Goal: Information Seeking & Learning: Learn about a topic

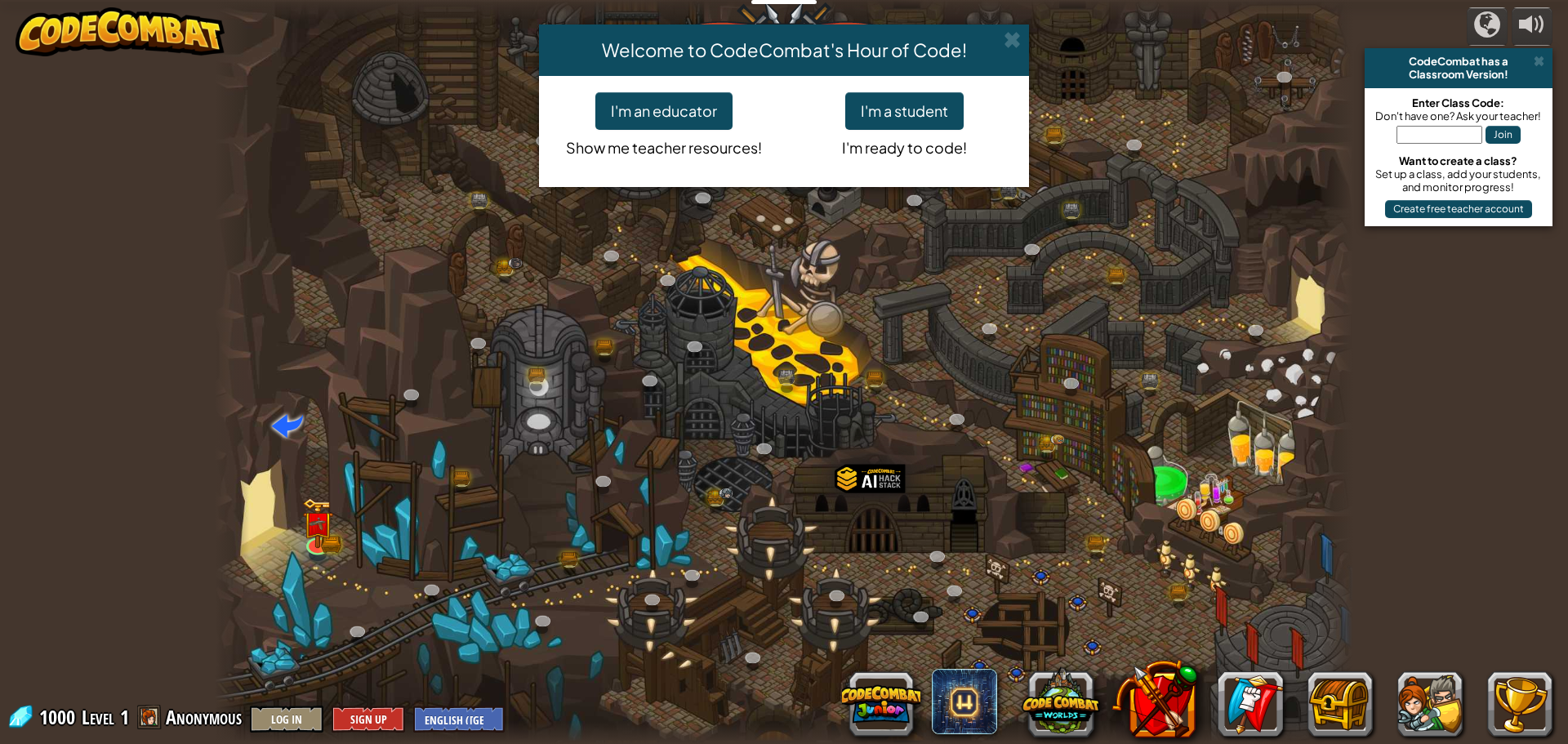
click at [1172, 605] on div "Welcome to CodeCombat's Hour of Code! I'm an educator Show me teacher resources…" at bounding box center [784, 372] width 1568 height 744
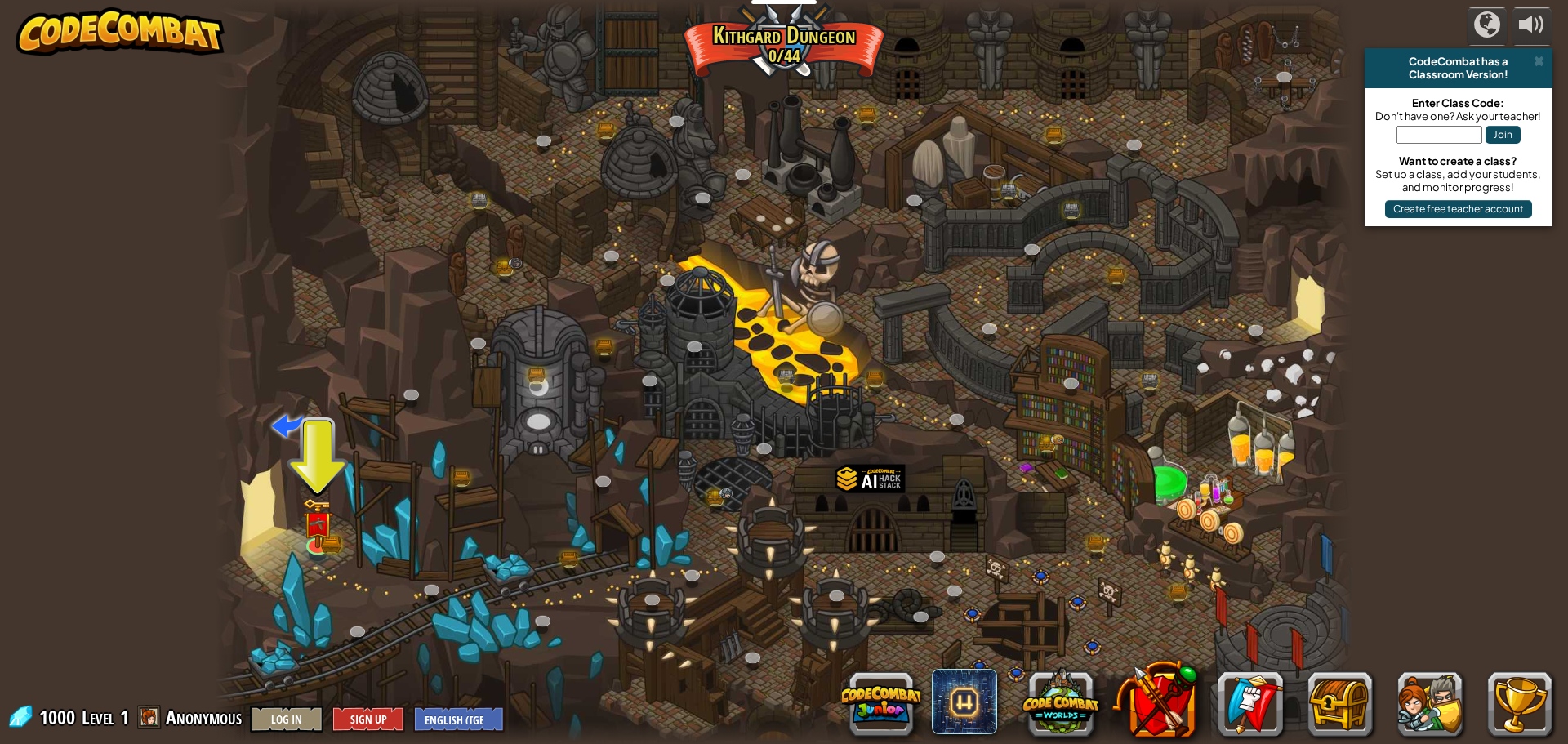
click at [343, 536] on div at bounding box center [784, 372] width 1138 height 744
click at [316, 534] on img at bounding box center [317, 510] width 30 height 67
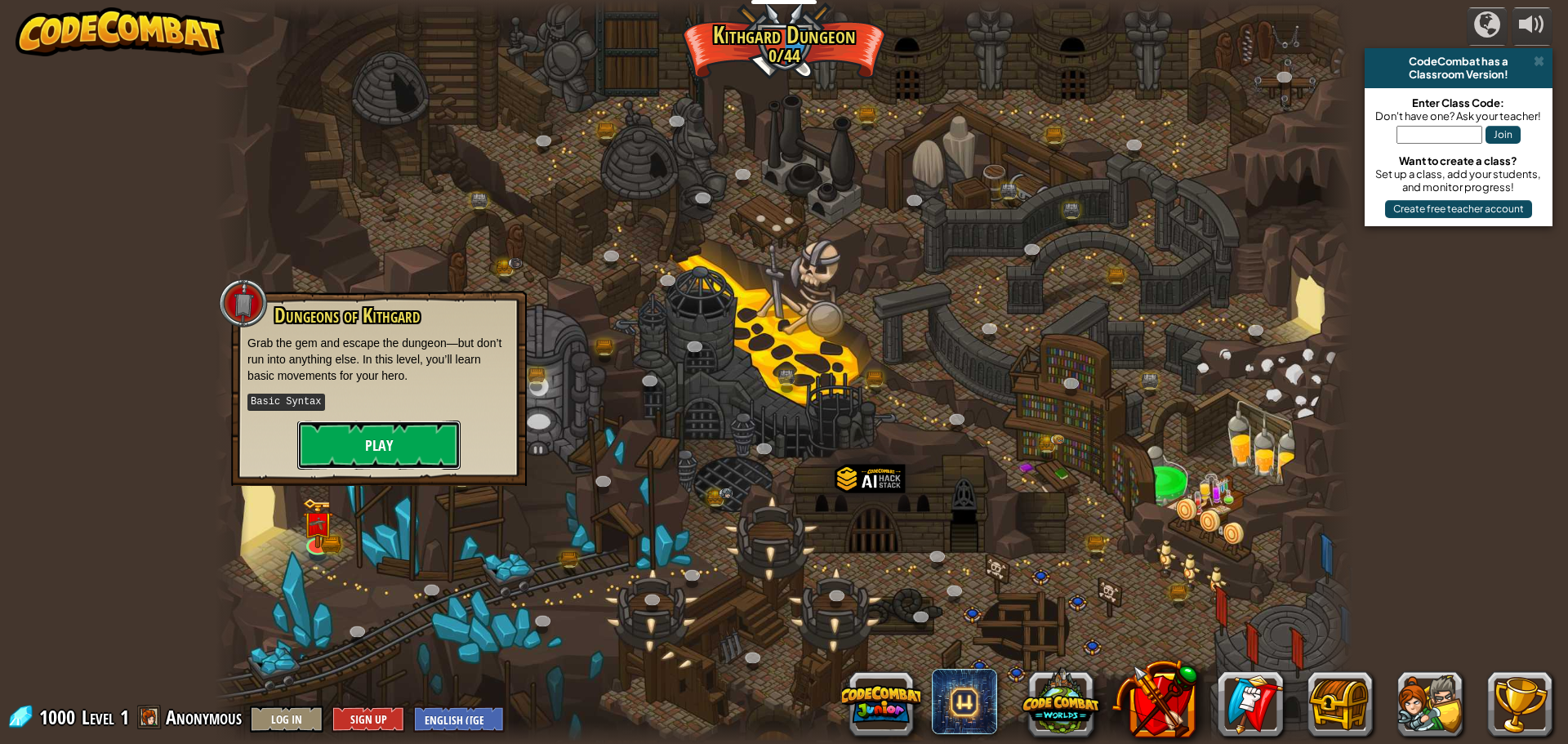
click at [399, 438] on button "Play" at bounding box center [379, 444] width 163 height 49
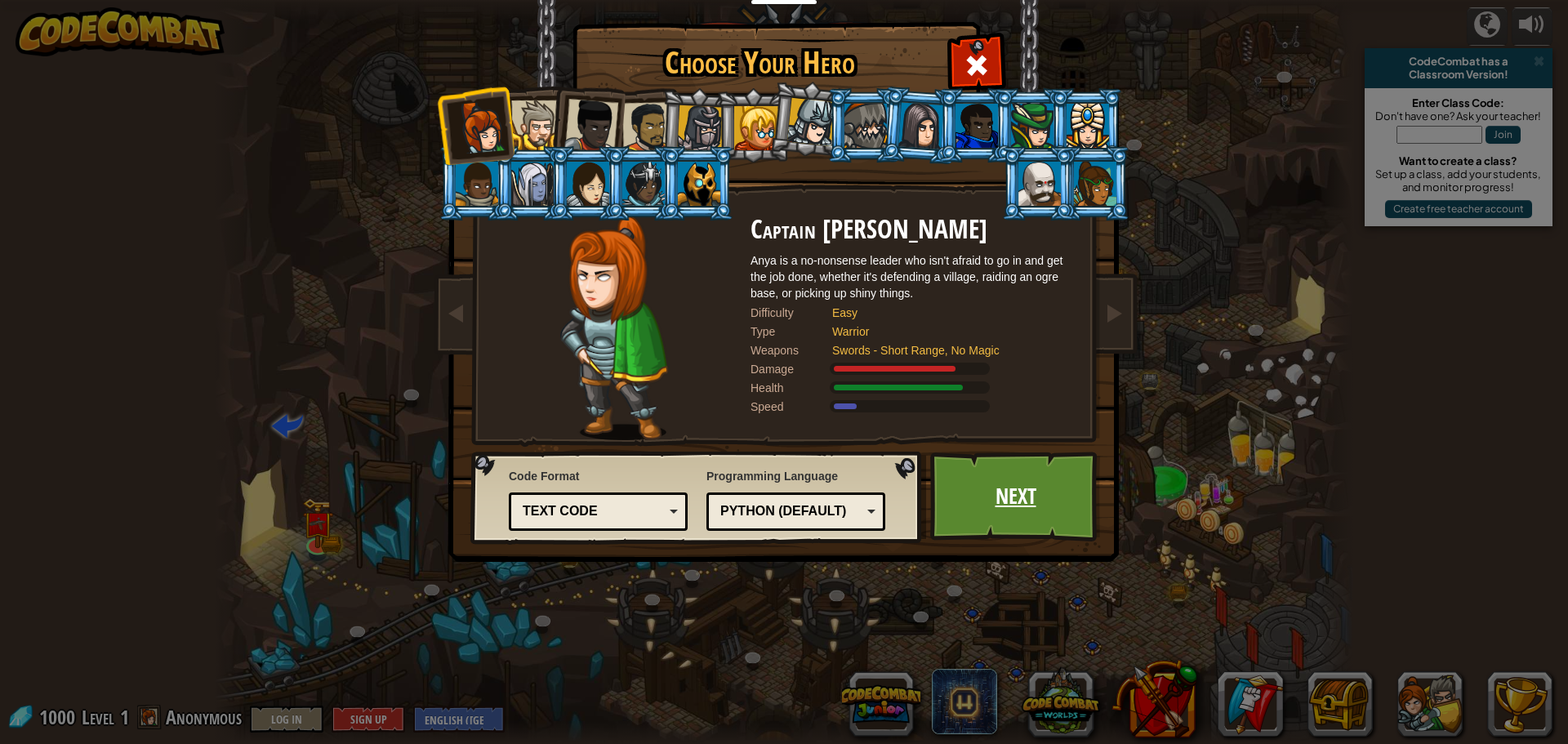
click at [1017, 507] on link "Next" at bounding box center [1016, 497] width 171 height 90
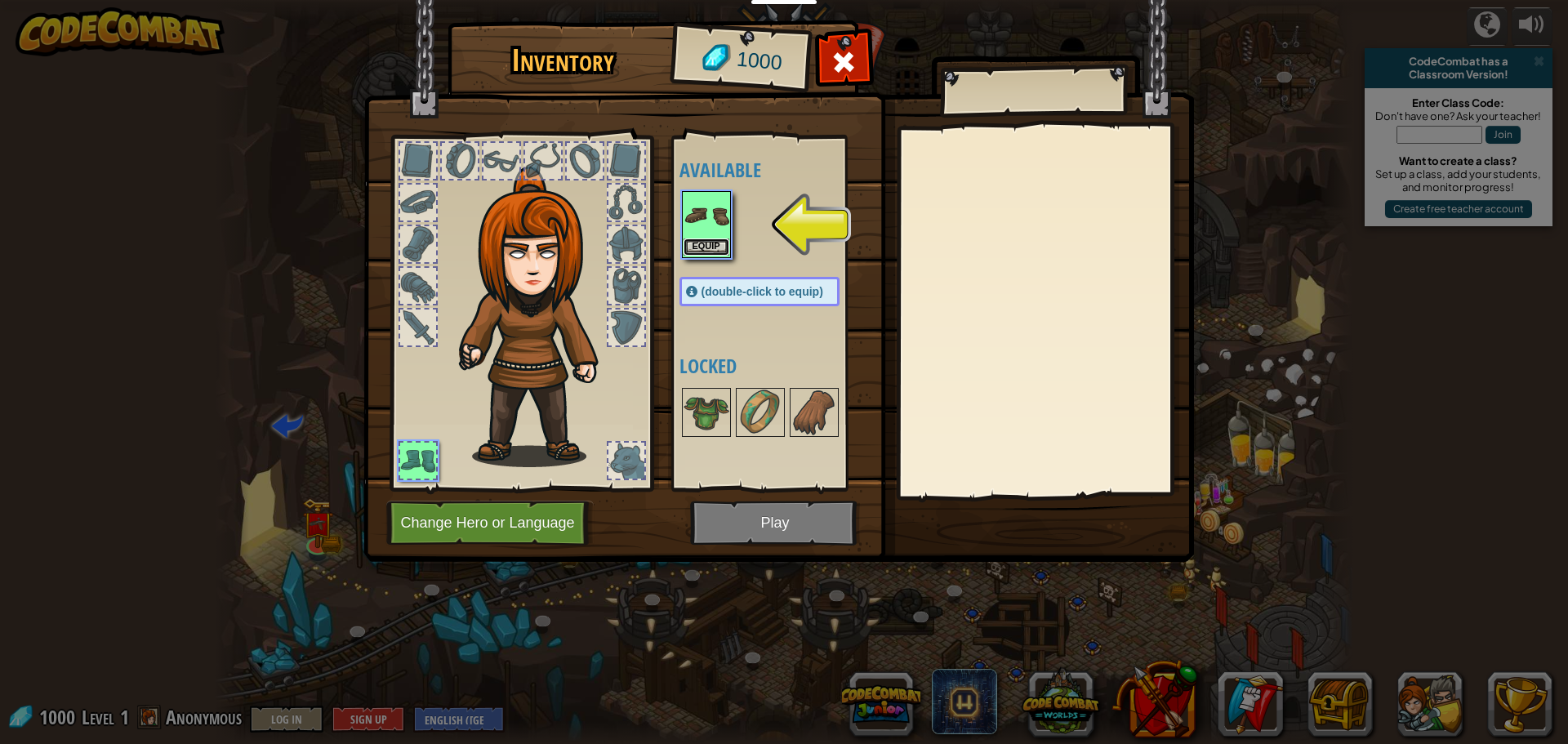
click at [701, 241] on button "Equip" at bounding box center [706, 247] width 46 height 17
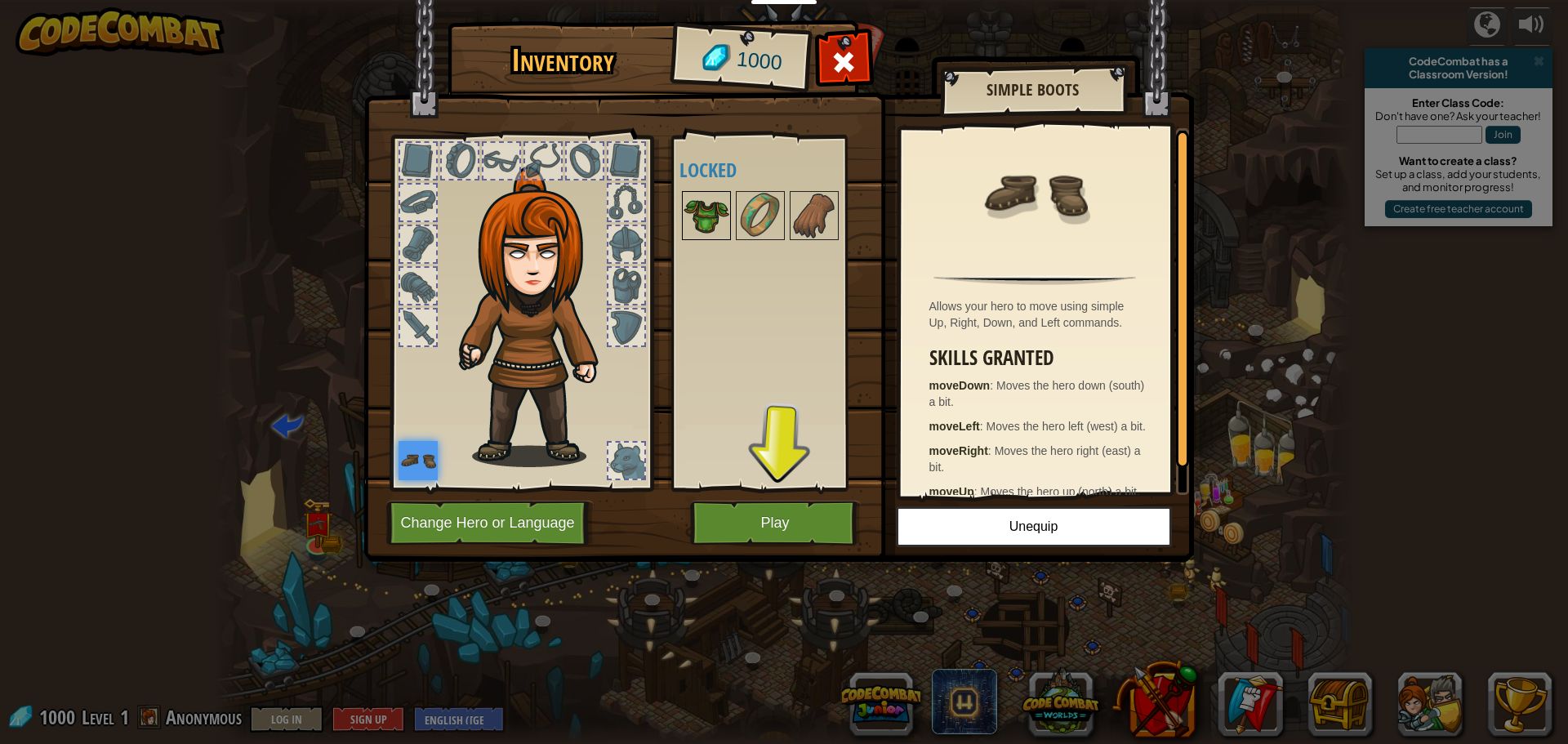
click at [721, 218] on img at bounding box center [706, 215] width 46 height 46
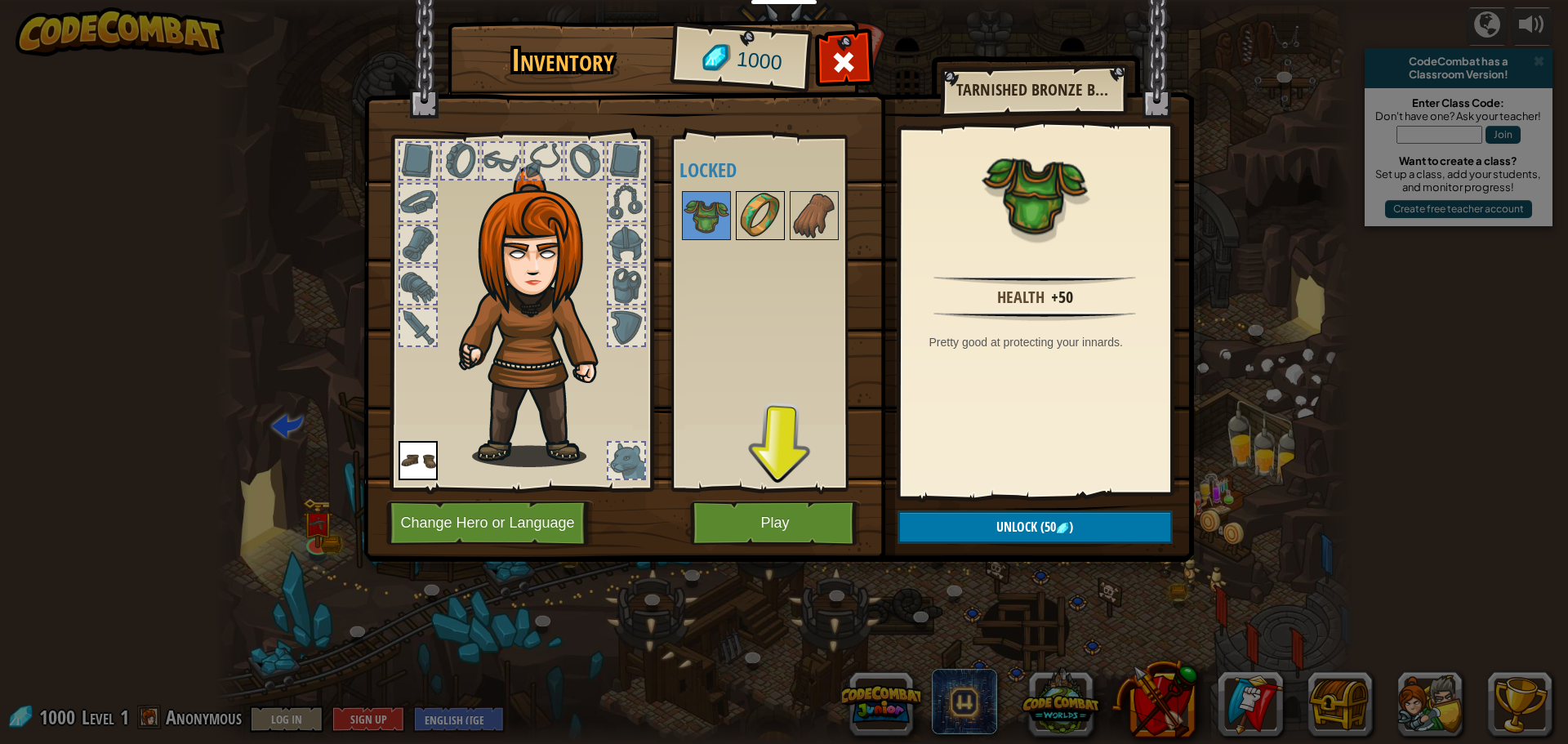
click at [738, 224] on img at bounding box center [760, 215] width 46 height 46
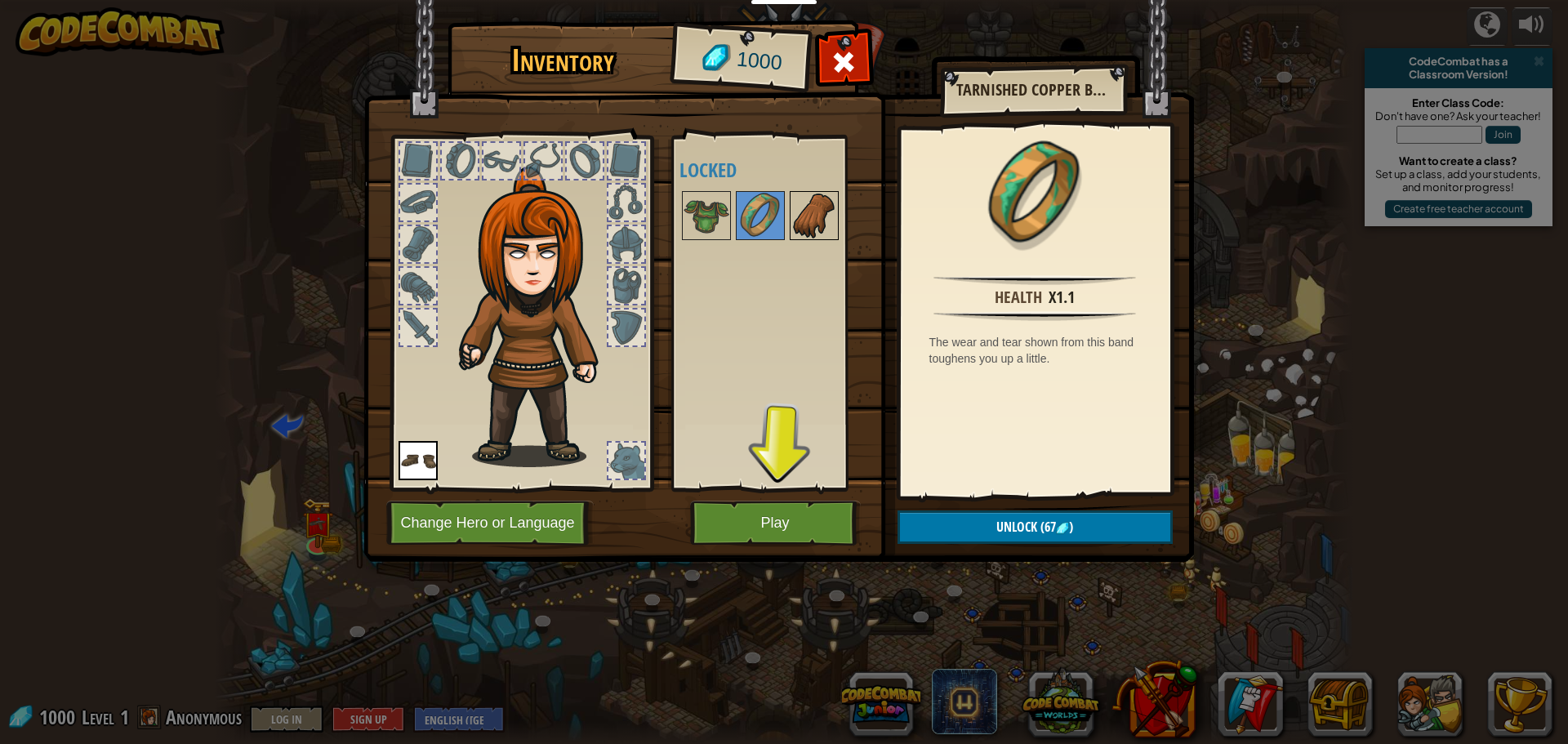
click at [804, 238] on img at bounding box center [814, 215] width 46 height 46
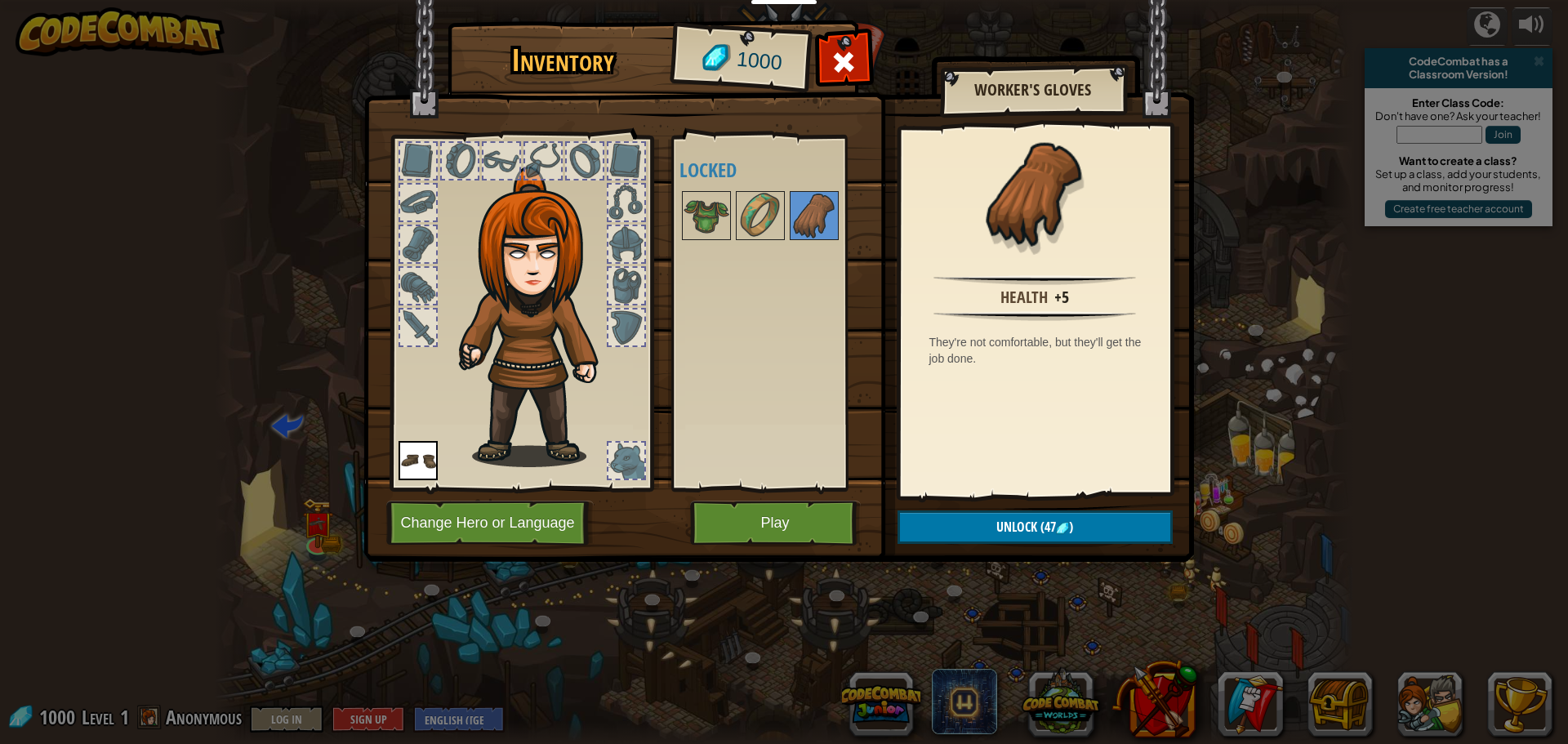
drag, startPoint x: 639, startPoint y: 342, endPoint x: 631, endPoint y: 305, distance: 37.9
click at [637, 320] on div at bounding box center [626, 327] width 36 height 36
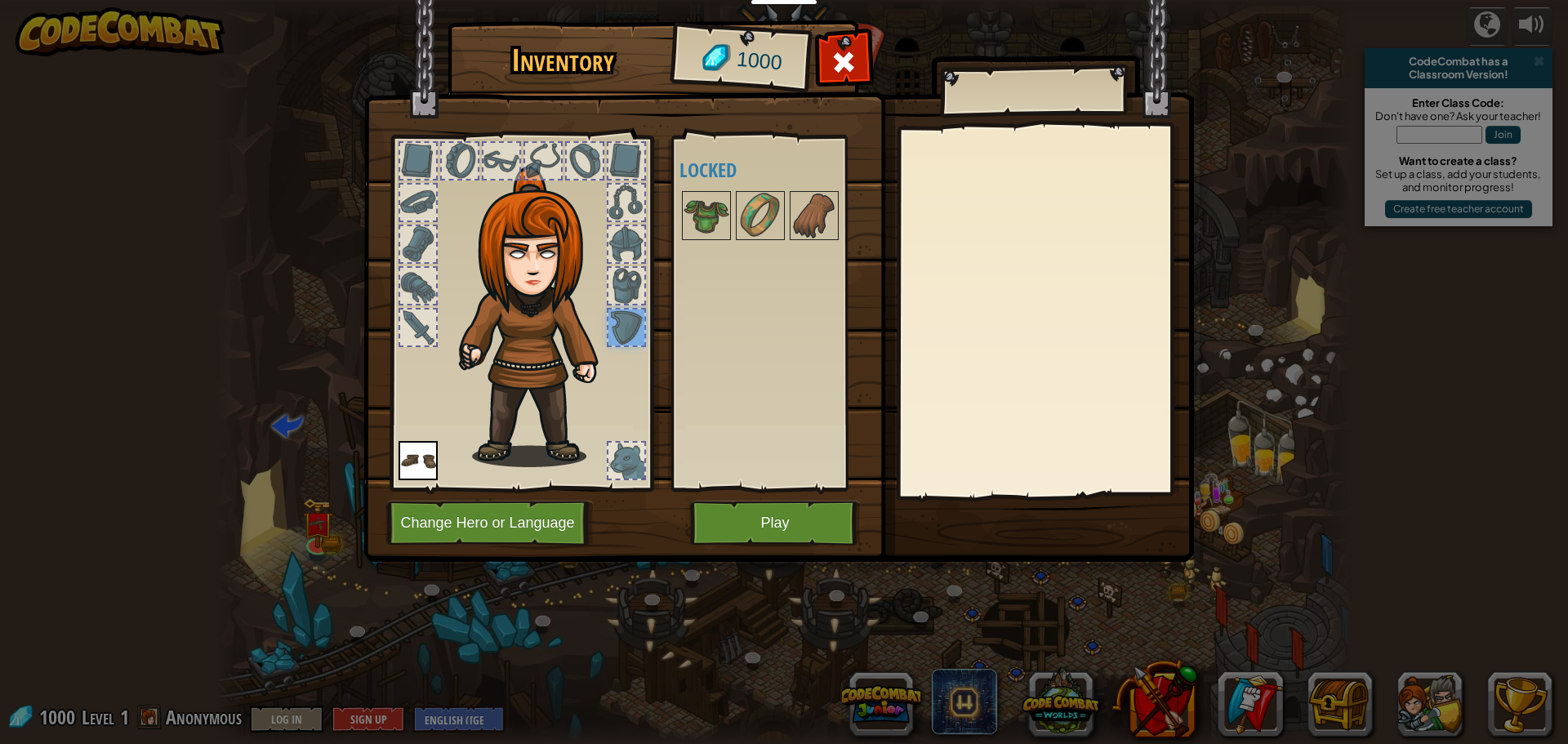
click at [629, 310] on div at bounding box center [522, 308] width 270 height 368
drag, startPoint x: 629, startPoint y: 292, endPoint x: 625, endPoint y: 269, distance: 23.3
click at [629, 284] on div at bounding box center [626, 286] width 36 height 36
click at [623, 234] on div at bounding box center [626, 244] width 36 height 36
drag, startPoint x: 620, startPoint y: 198, endPoint x: 619, endPoint y: 186, distance: 12.0
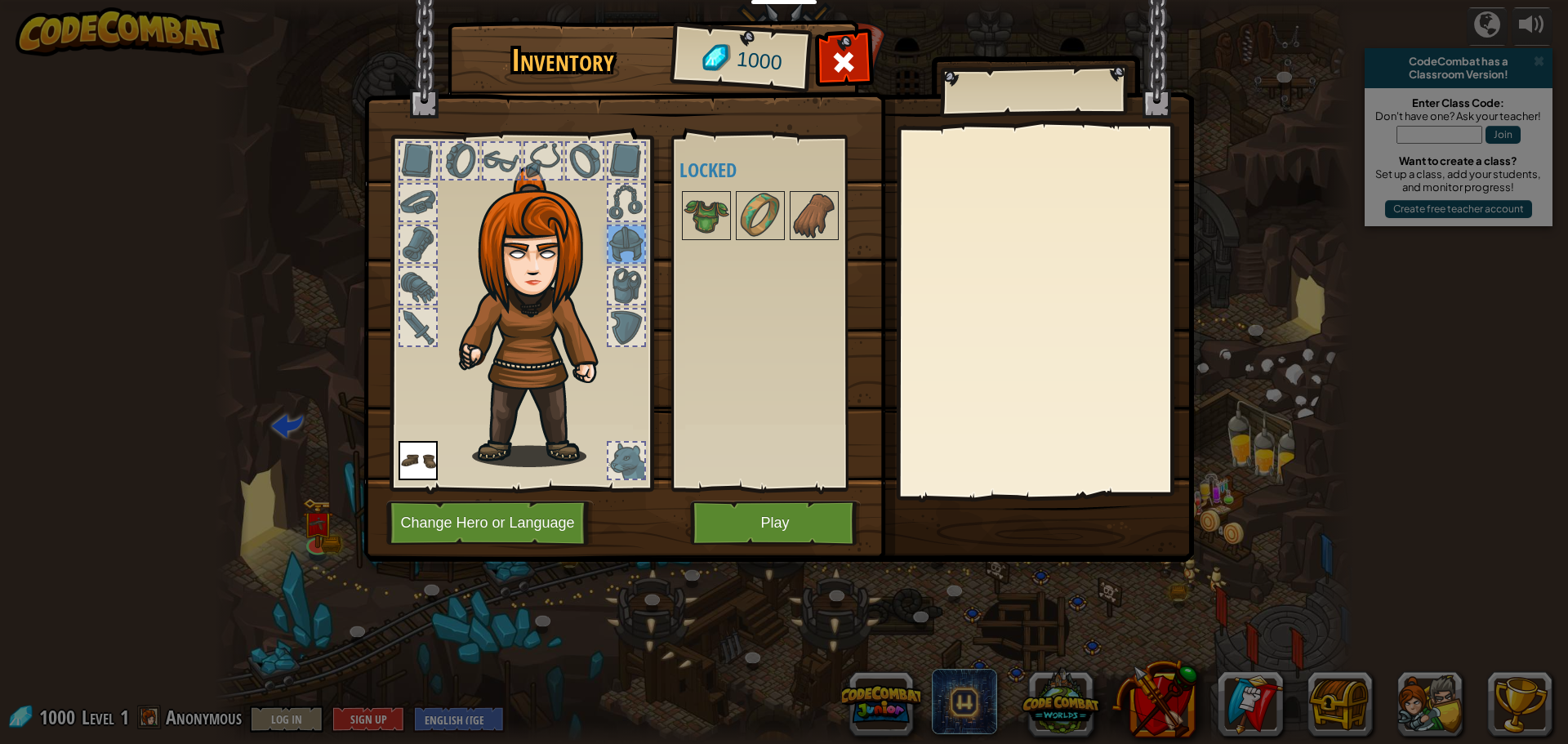
click at [619, 190] on div at bounding box center [626, 203] width 36 height 36
click at [534, 272] on img at bounding box center [540, 317] width 175 height 301
drag, startPoint x: 568, startPoint y: 424, endPoint x: 619, endPoint y: 447, distance: 55.9
click at [602, 439] on img at bounding box center [540, 317] width 175 height 301
click at [621, 453] on div at bounding box center [626, 460] width 36 height 36
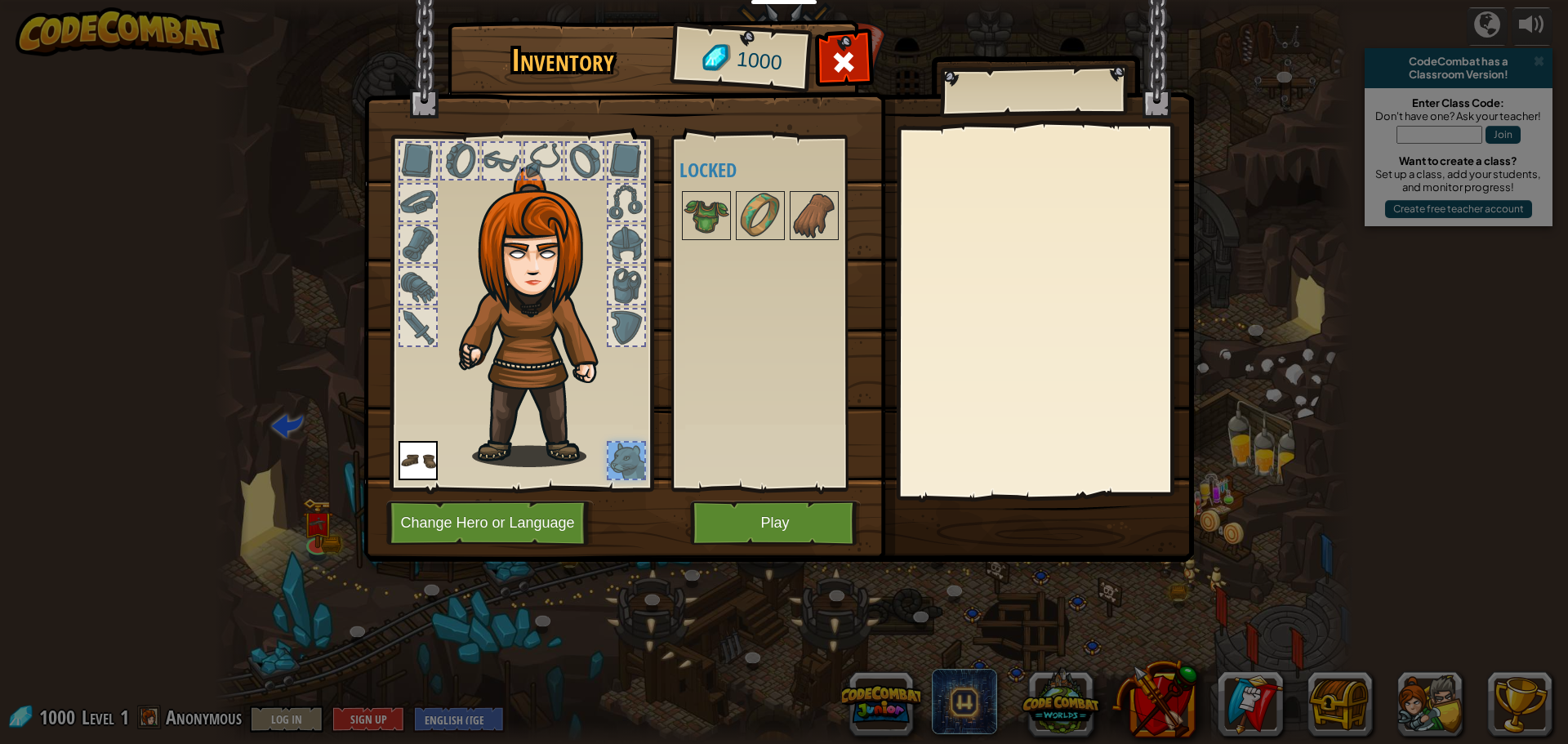
drag, startPoint x: 623, startPoint y: 454, endPoint x: 744, endPoint y: 508, distance: 132.5
click at [744, 508] on div "Inventory 1000 Available Equip (double-click to equip) Locked Equip Unequip Sub…" at bounding box center [784, 294] width 831 height 539
click at [746, 517] on button "Play" at bounding box center [775, 523] width 171 height 45
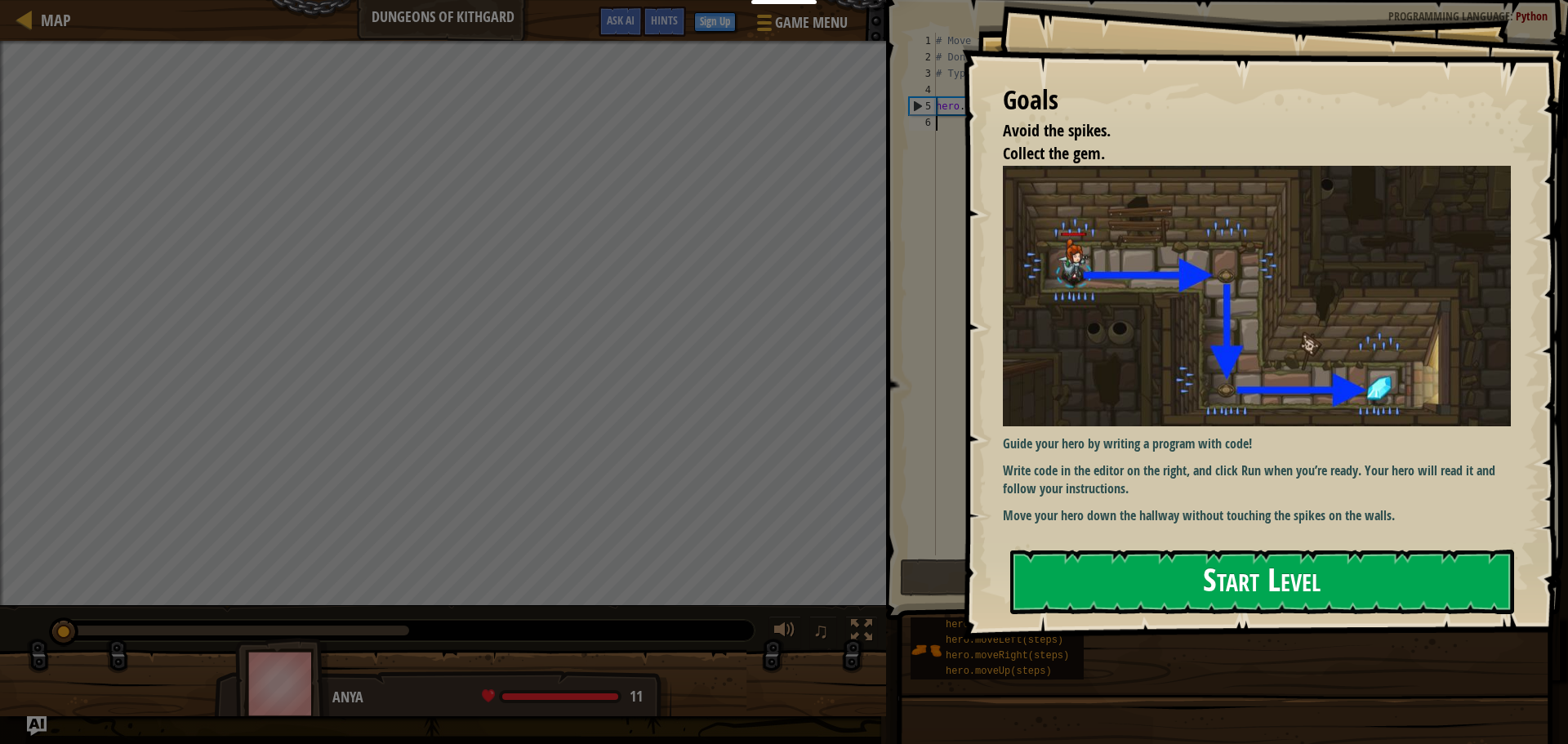
click at [1191, 572] on button "Start Level" at bounding box center [1262, 582] width 503 height 64
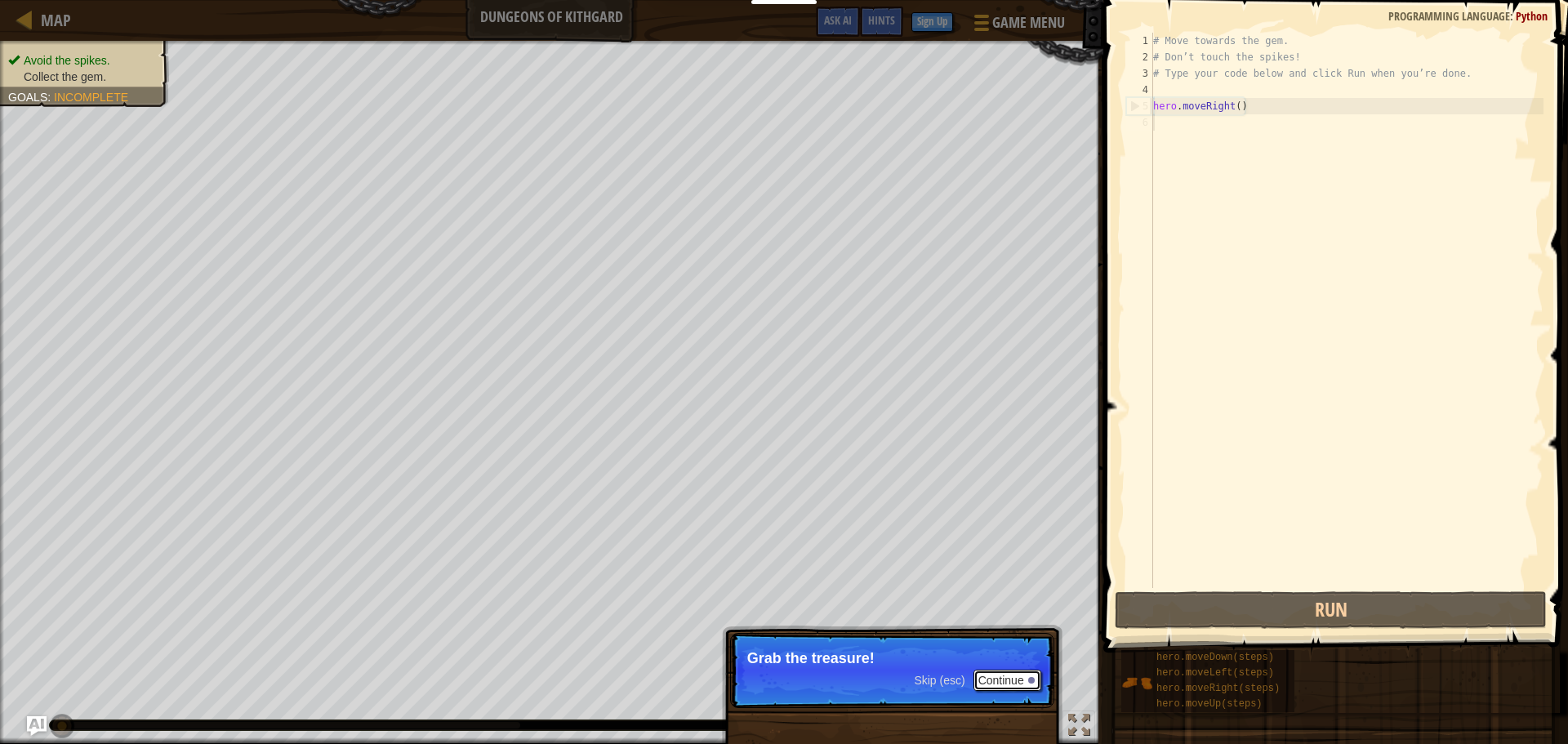
click at [1020, 681] on button "Continue" at bounding box center [1007, 680] width 68 height 21
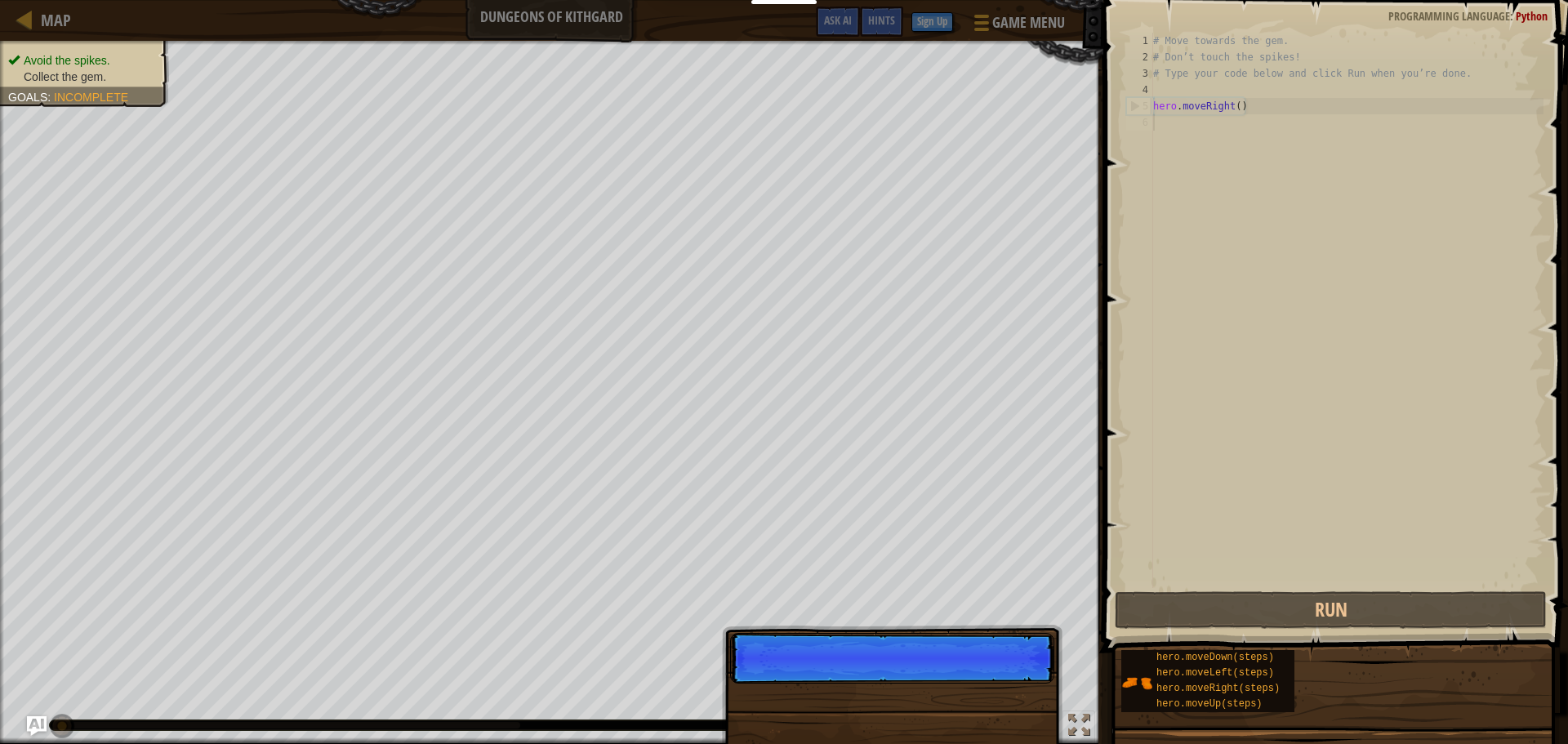
scroll to position [8, 0]
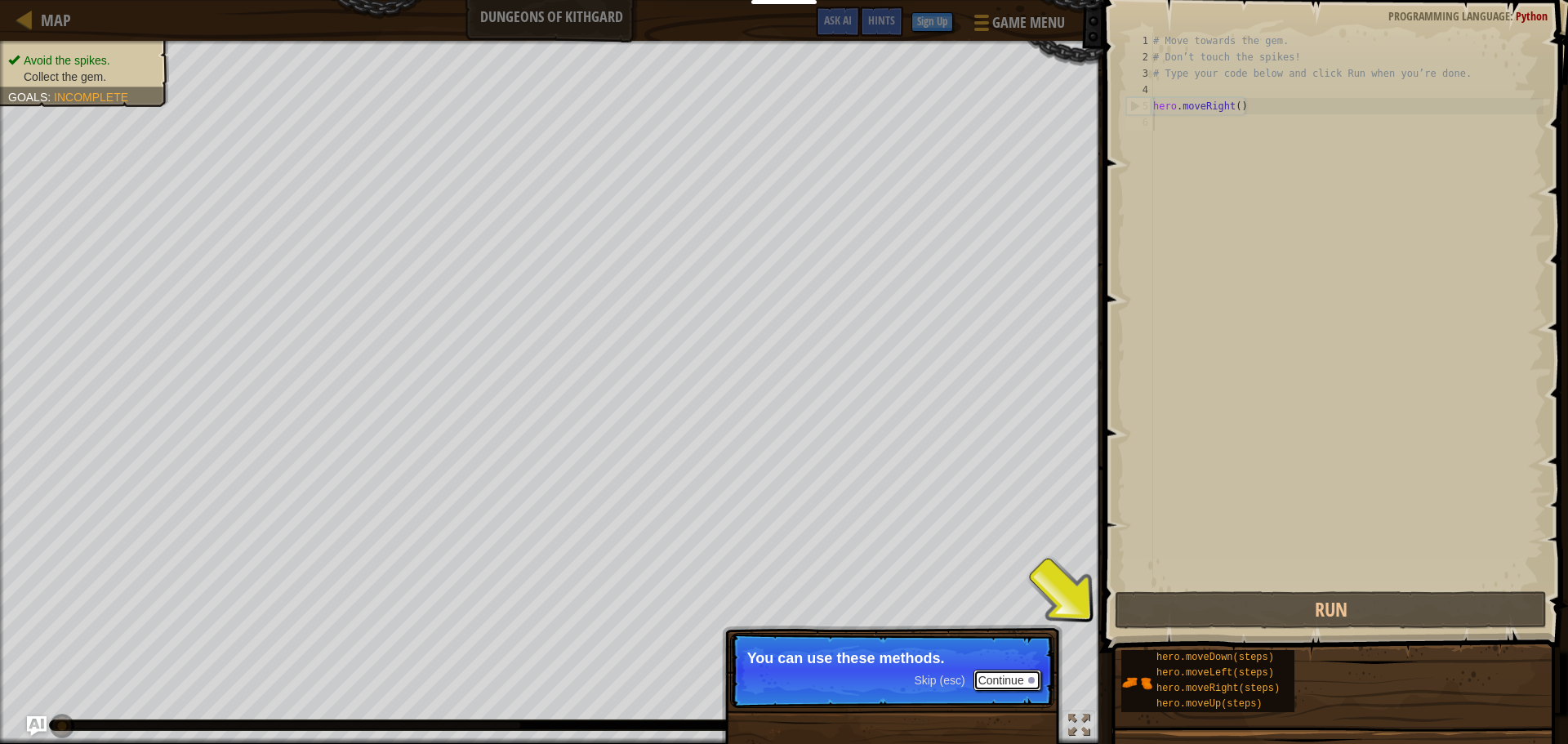
click at [1016, 686] on button "Continue" at bounding box center [1007, 680] width 68 height 21
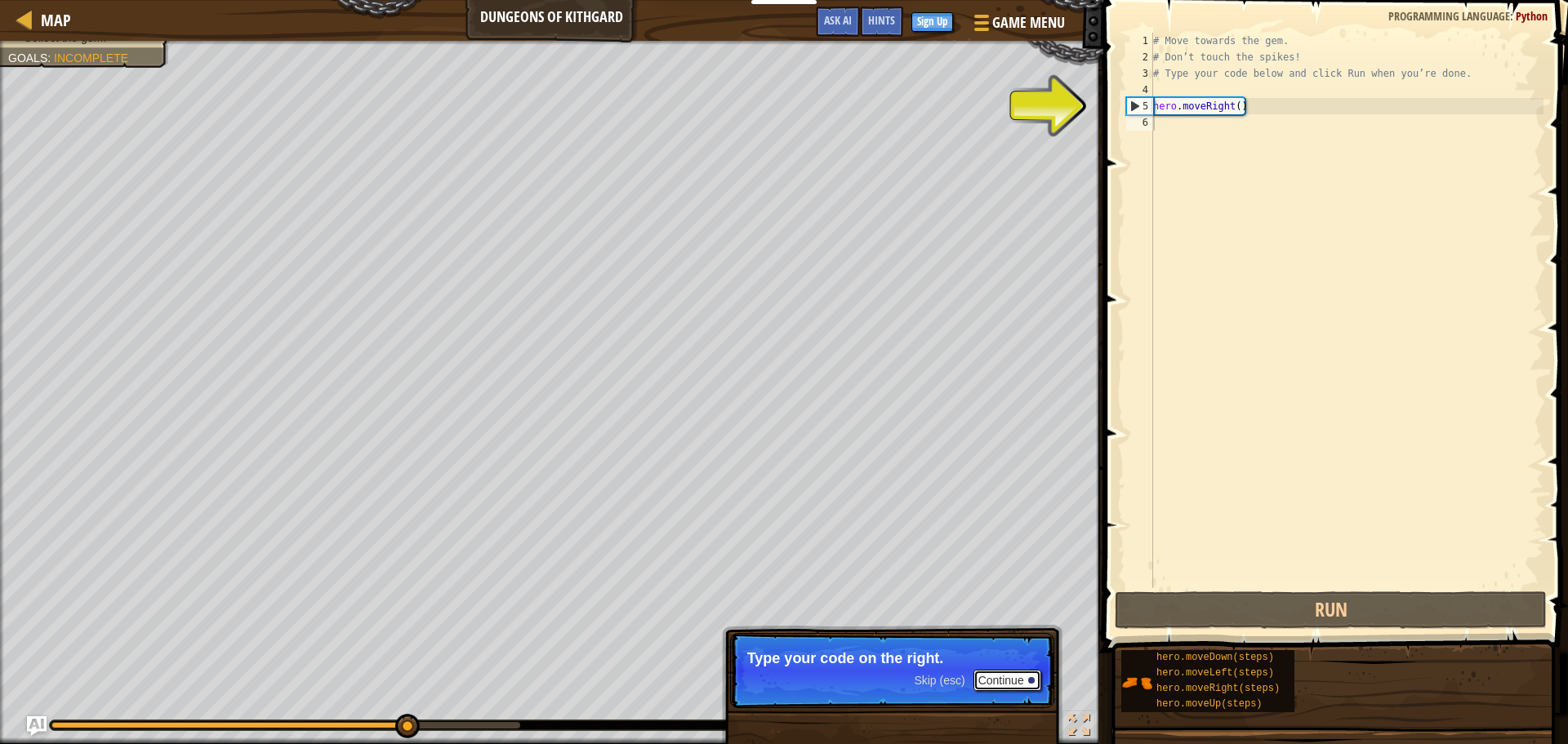
click at [999, 680] on button "Continue" at bounding box center [1007, 680] width 68 height 21
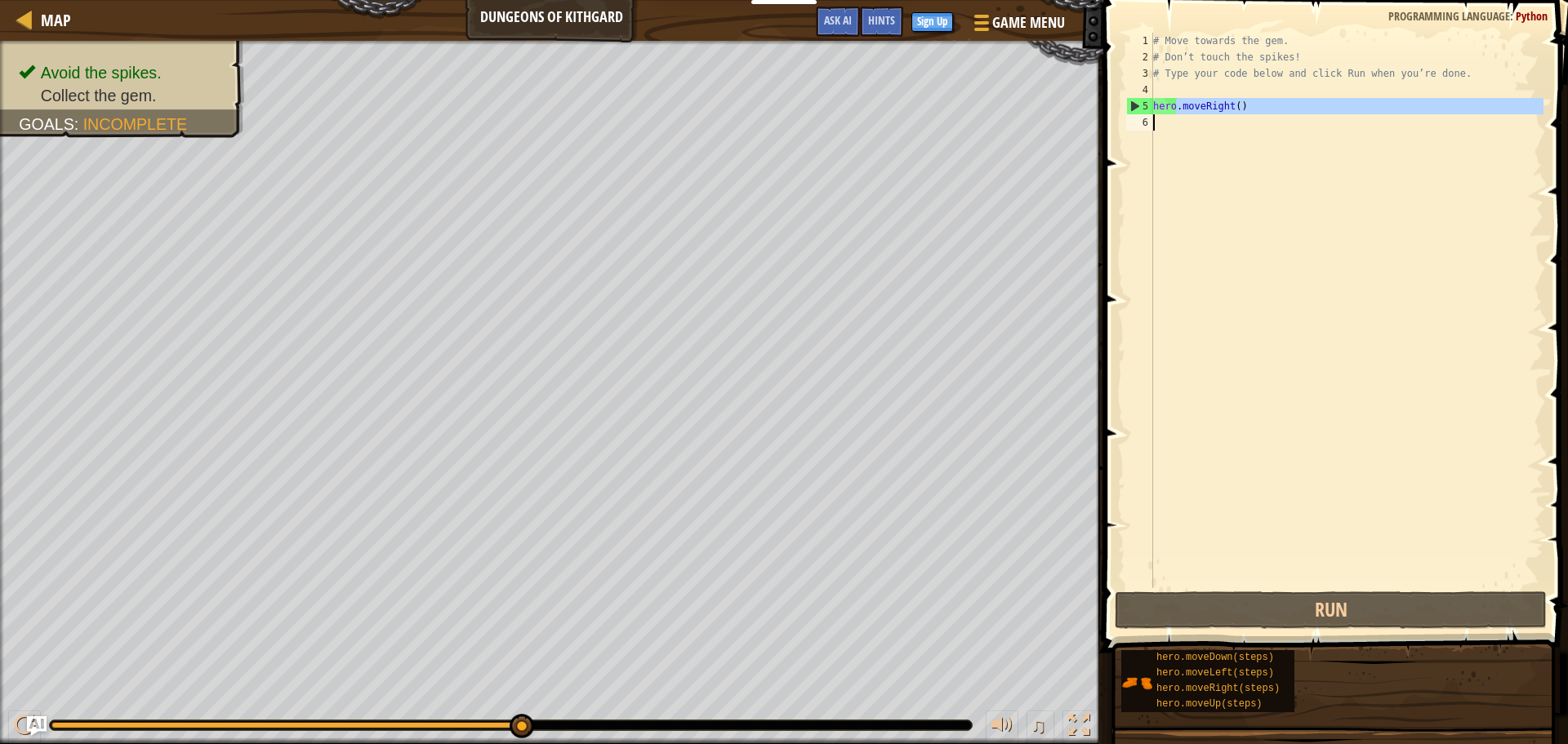
drag, startPoint x: 1176, startPoint y: 109, endPoint x: 1181, endPoint y: 154, distance: 45.3
click at [1181, 154] on div "# Move towards the gem. # Don’t touch the spikes! # Type your code below and cl…" at bounding box center [1346, 326] width 394 height 588
type textarea "hero.moveRight()"
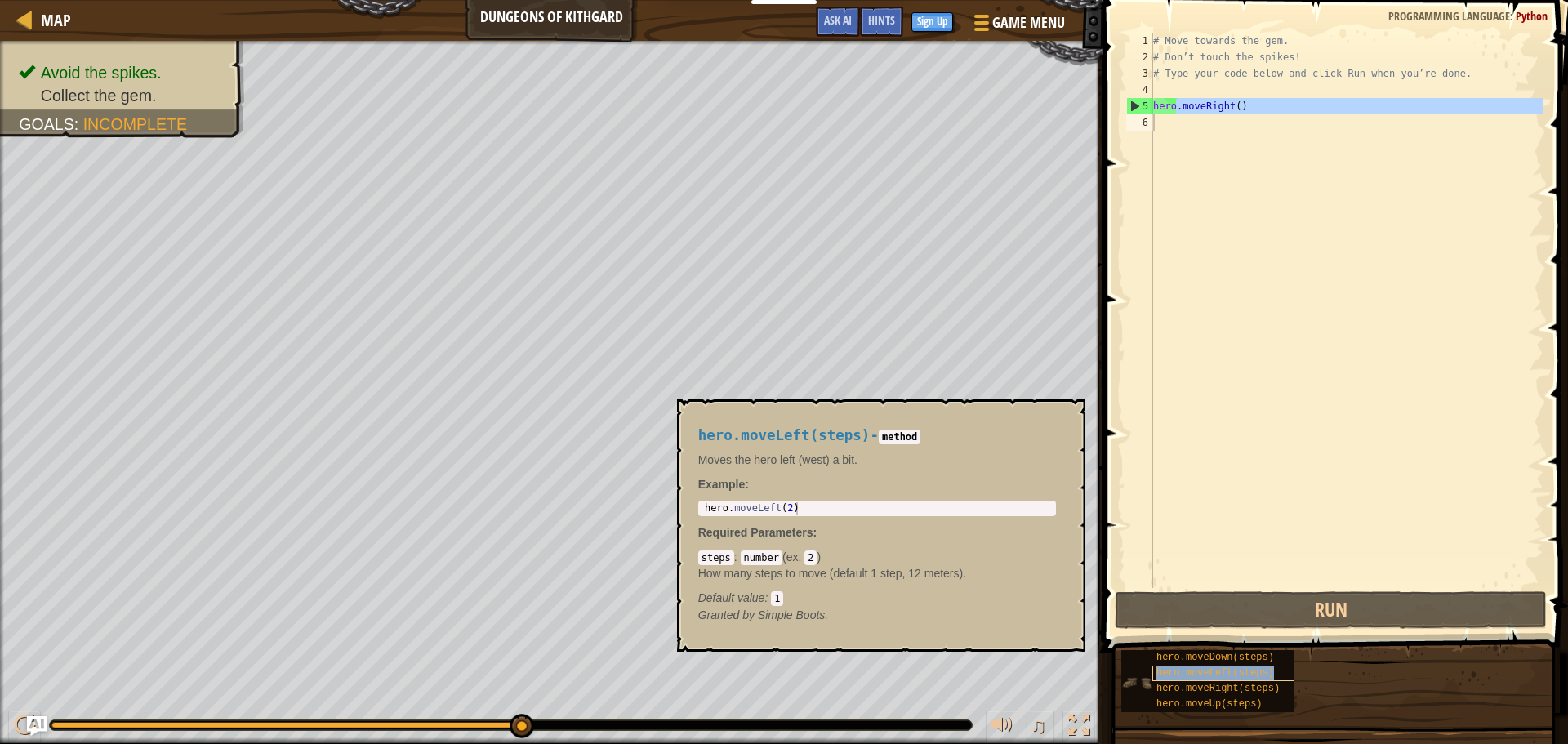
click at [1223, 674] on span "hero.moveLeft(steps)" at bounding box center [1215, 673] width 118 height 11
click at [1223, 674] on span "hero.moveLeft(steps)" at bounding box center [1215, 673] width 118 height 11
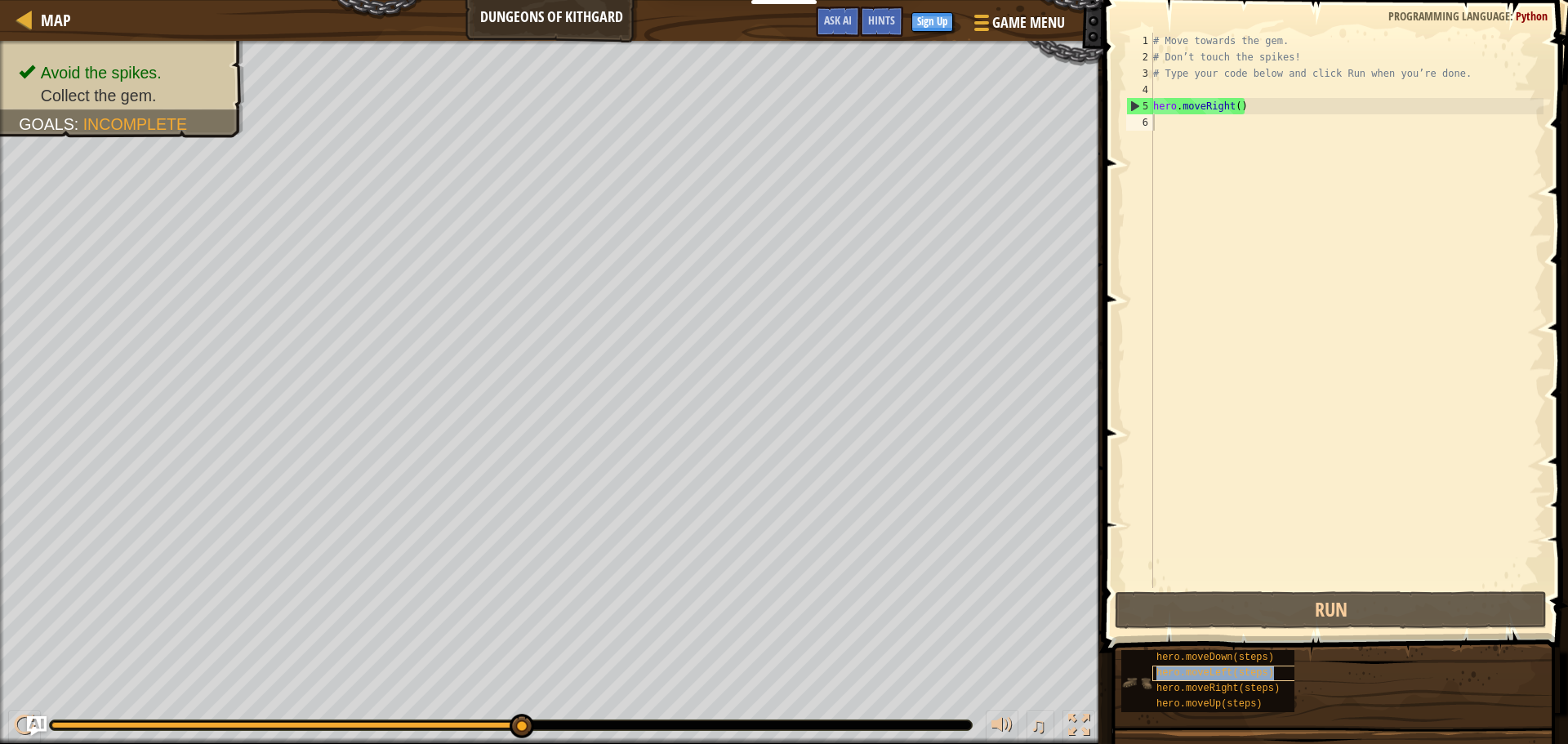
click at [1221, 675] on span "hero.moveLeft(steps)" at bounding box center [1215, 673] width 118 height 11
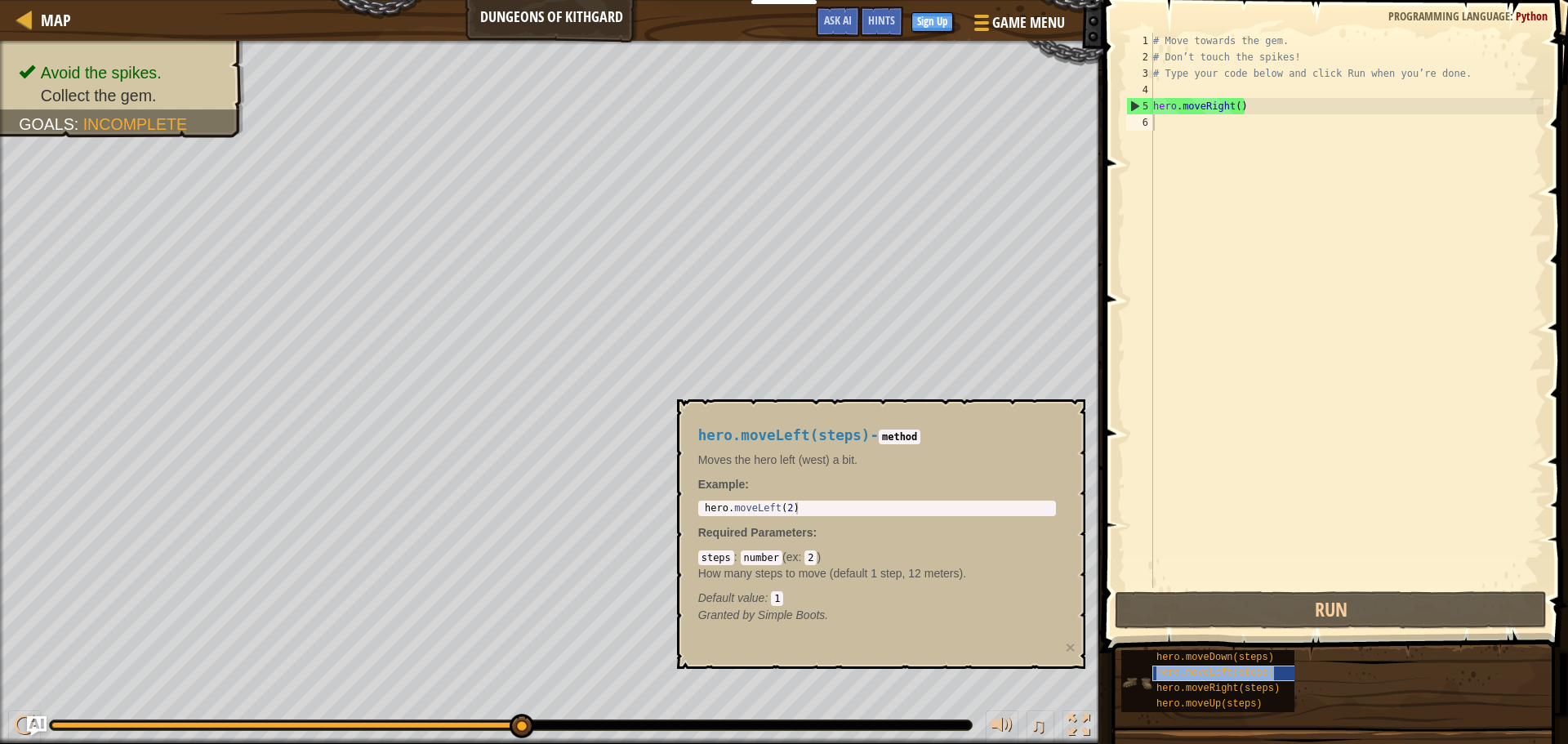
click at [1221, 675] on span "hero.moveLeft(steps)" at bounding box center [1215, 673] width 118 height 11
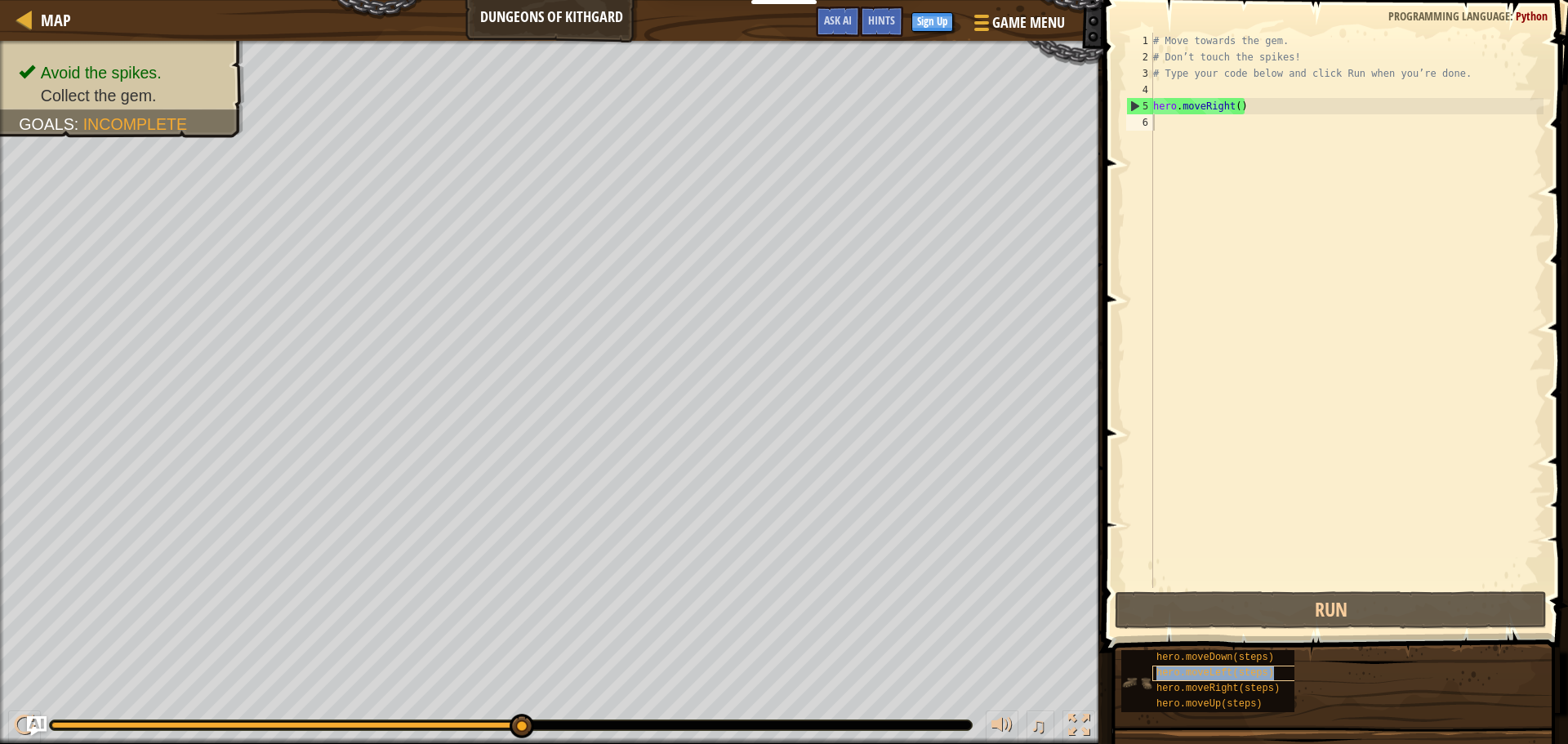
click at [1221, 675] on span "hero.moveLeft(steps)" at bounding box center [1215, 673] width 118 height 11
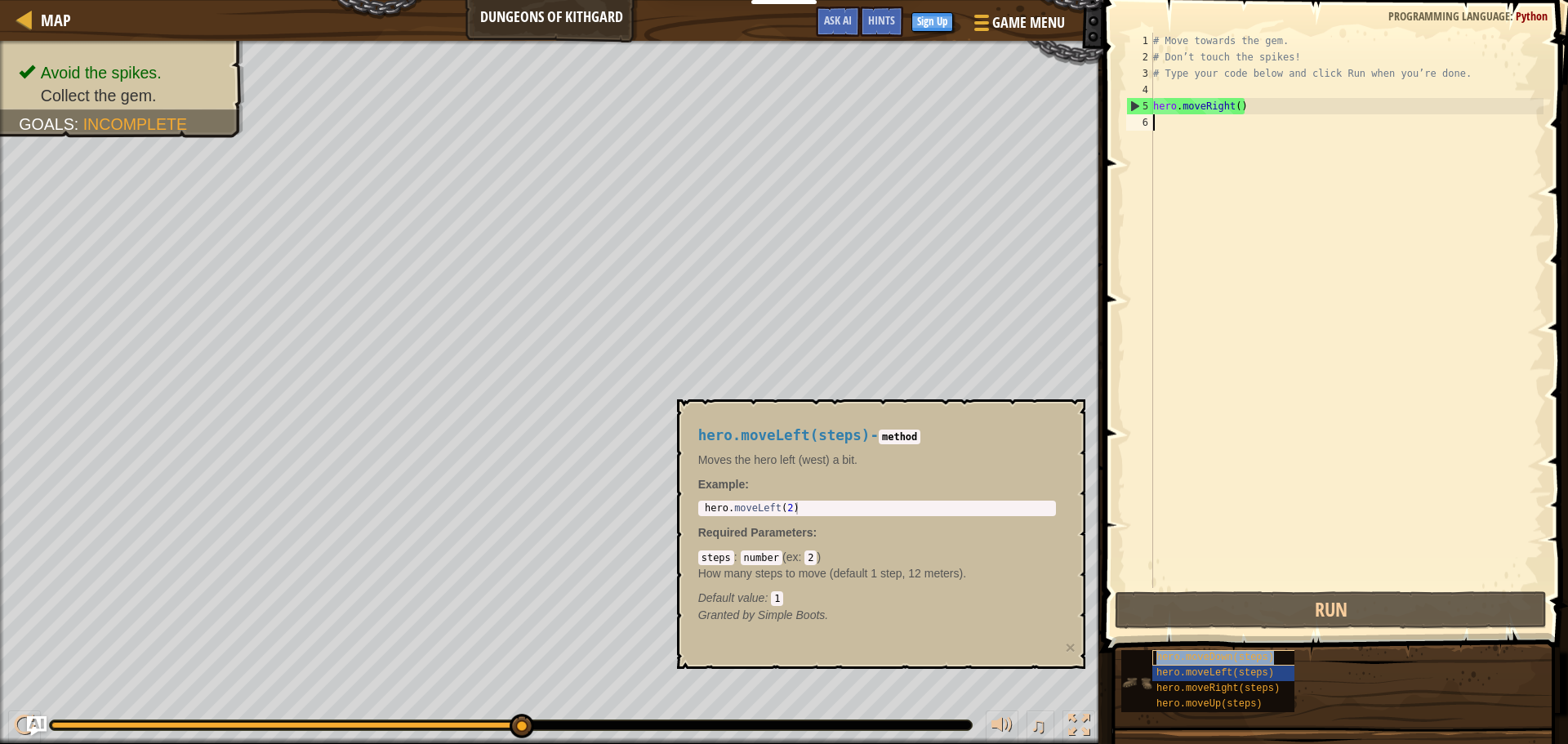
click at [1211, 650] on div "hero.moveDown(steps)" at bounding box center [1230, 658] width 156 height 15
click at [1201, 691] on span "hero.moveRight(steps)" at bounding box center [1218, 688] width 124 height 11
click at [1196, 707] on span "hero.moveUp(steps)" at bounding box center [1210, 704] width 107 height 11
click at [1192, 697] on div "hero.moveUp(steps)" at bounding box center [1230, 704] width 156 height 15
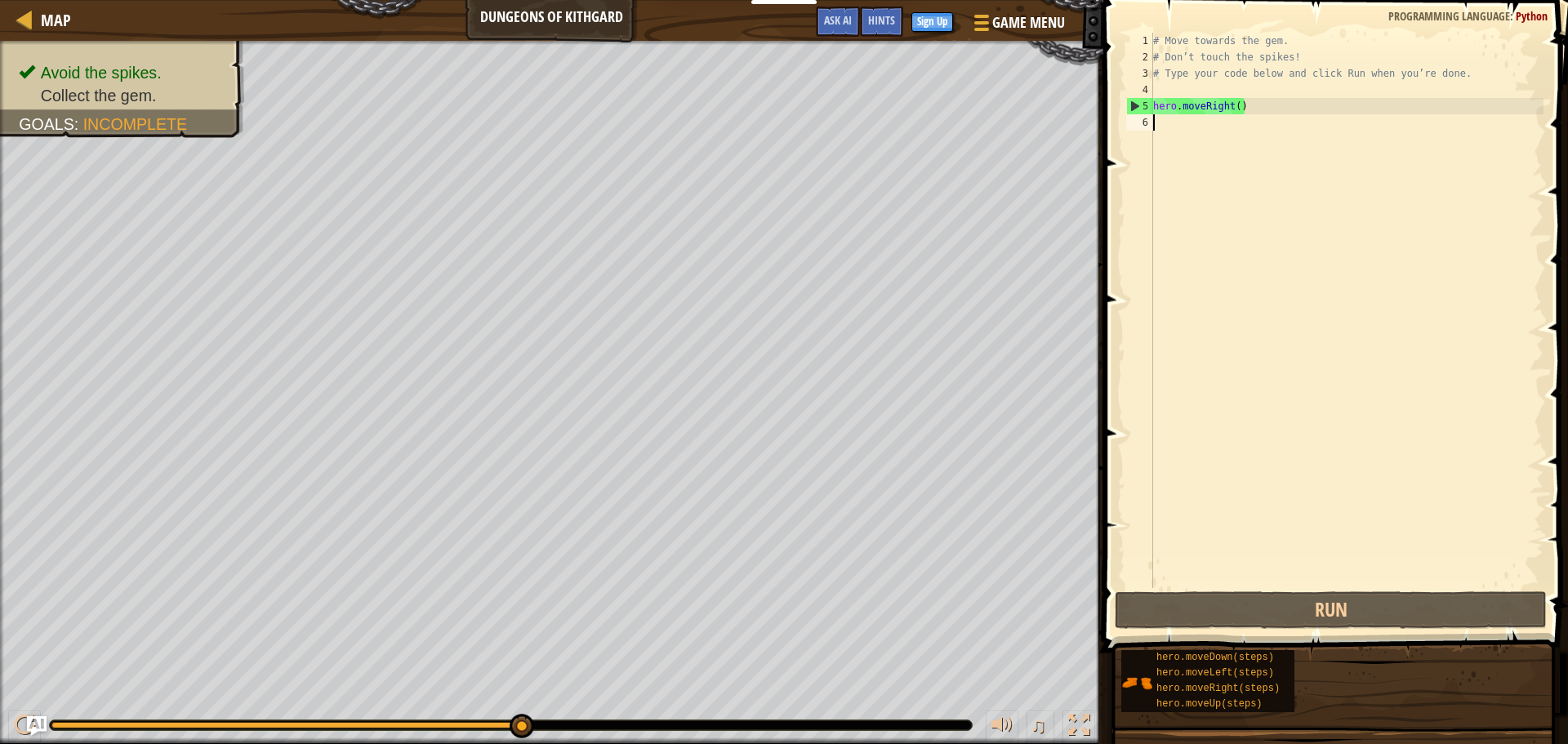
click at [1160, 114] on div "# Move towards the gem. # Don’t touch the spikes! # Type your code below and cl…" at bounding box center [1346, 326] width 394 height 588
click at [1156, 131] on div "# Move towards the gem. # Don’t touch the spikes! # Type your code below and cl…" at bounding box center [1346, 326] width 394 height 588
click at [1174, 46] on div "# Move towards the gem. # Don’t touch the spikes! # Type your code below and cl…" at bounding box center [1346, 326] width 394 height 588
type textarea "# Move towards the gem."
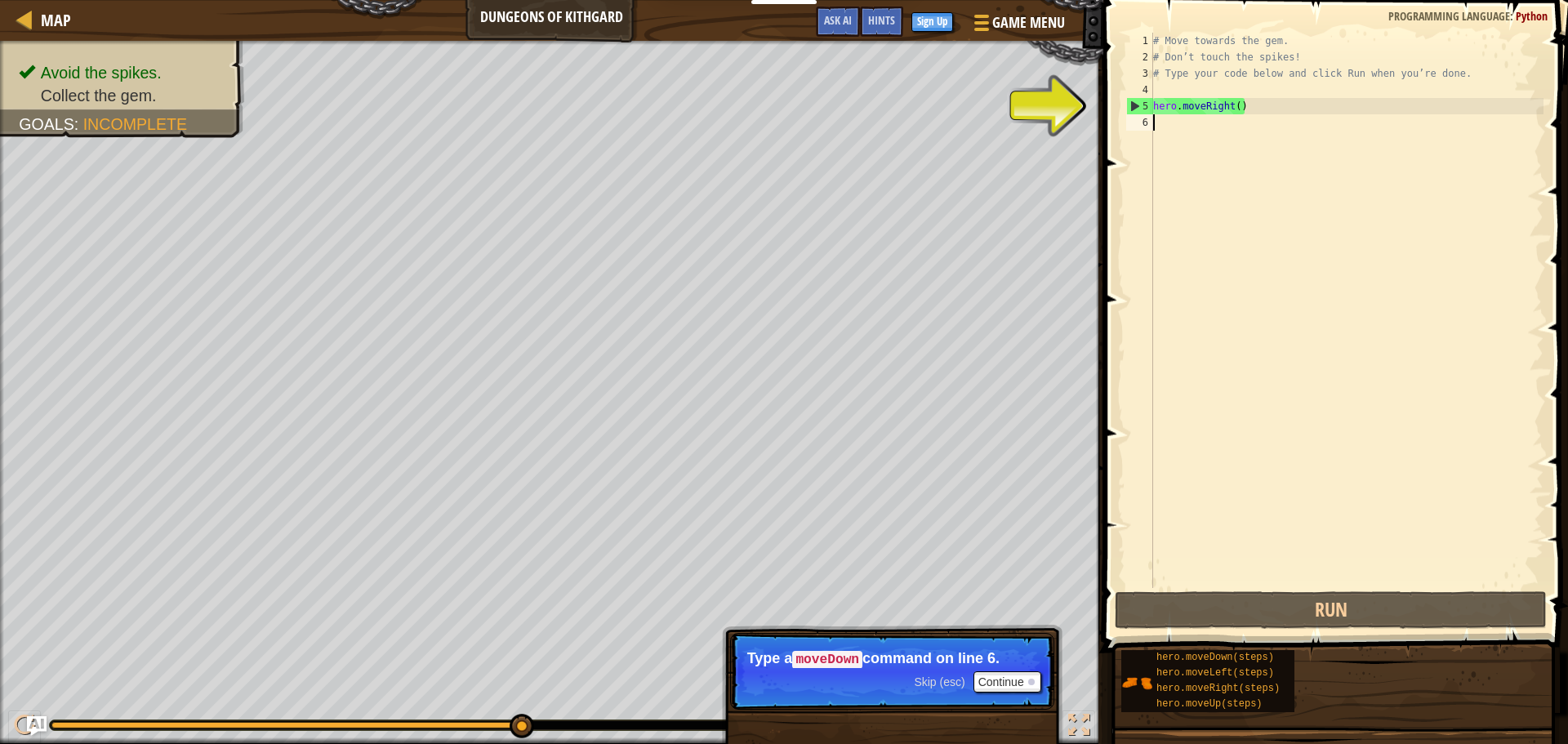
drag, startPoint x: 1156, startPoint y: 116, endPoint x: 1151, endPoint y: 137, distance: 21.6
click at [1151, 137] on div "# Move towards the gem. 1 2 3 4 5 6 # Move towards the gem. # Don’t touch the s…" at bounding box center [1333, 310] width 420 height 555
click at [1153, 131] on div "# Move towards the gem. # Don’t touch the spikes! # Type your code below and cl…" at bounding box center [1346, 326] width 394 height 588
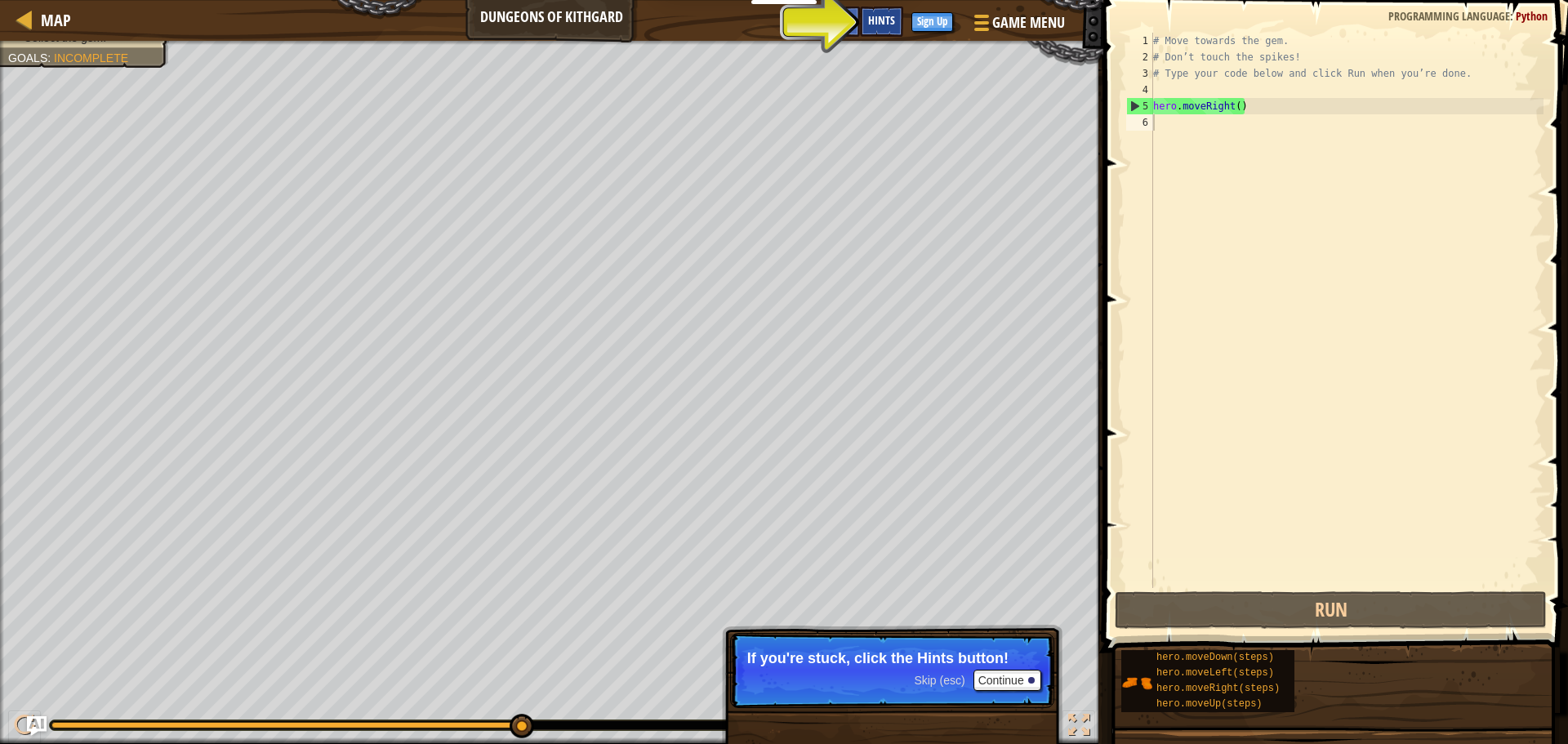
click at [882, 31] on div "Hints" at bounding box center [882, 21] width 43 height 30
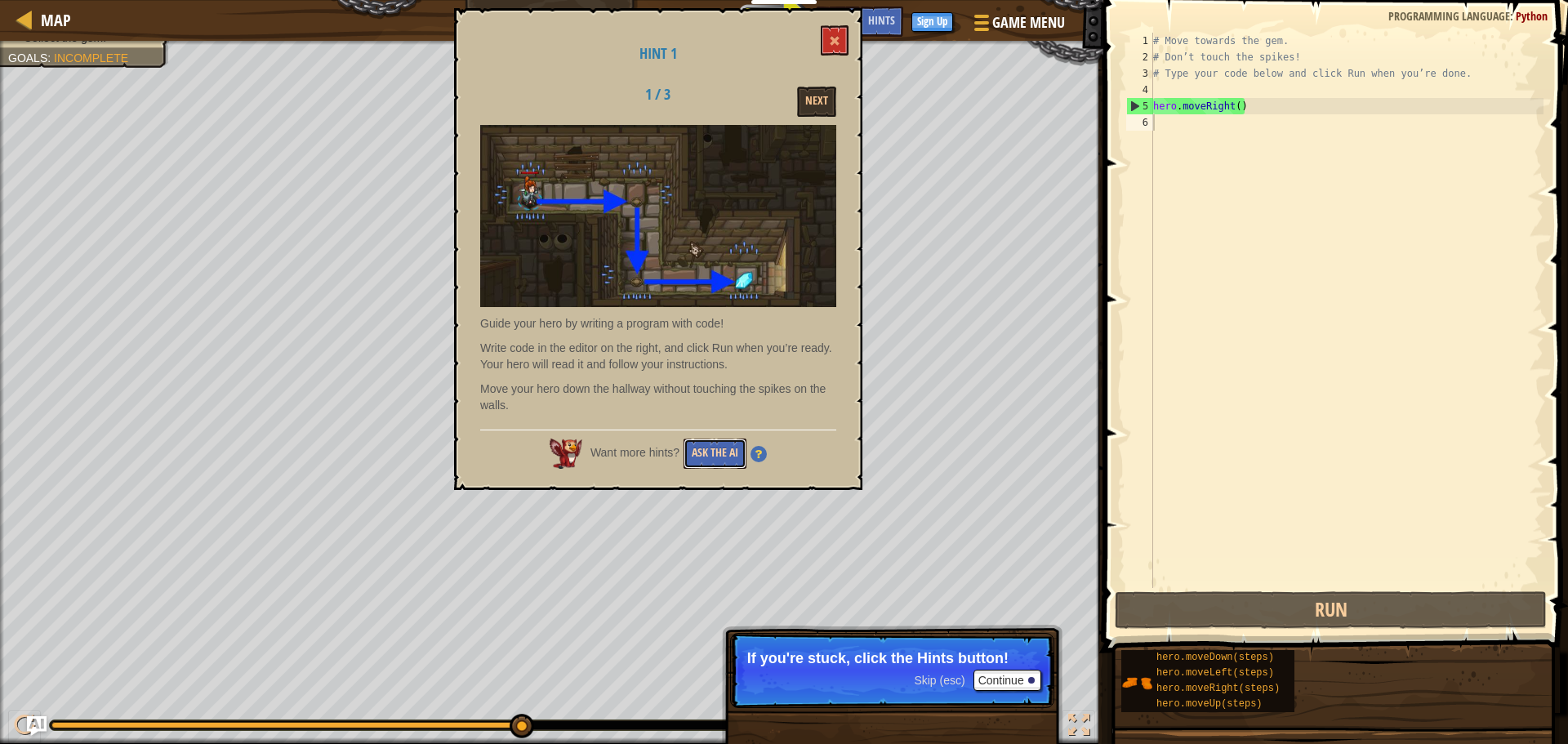
click at [714, 467] on button "Ask the AI" at bounding box center [715, 453] width 63 height 30
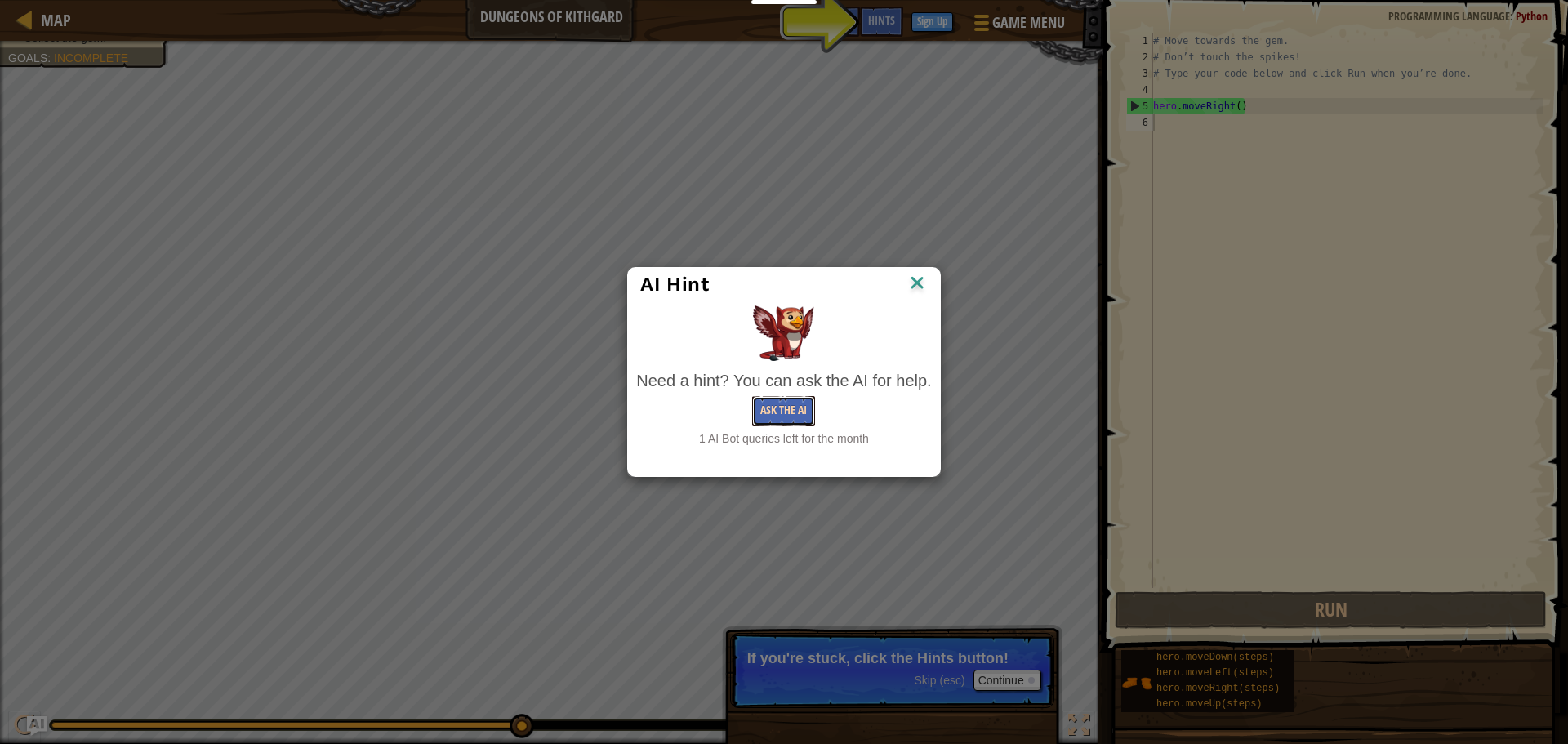
click at [800, 410] on button "Ask the AI" at bounding box center [783, 411] width 63 height 30
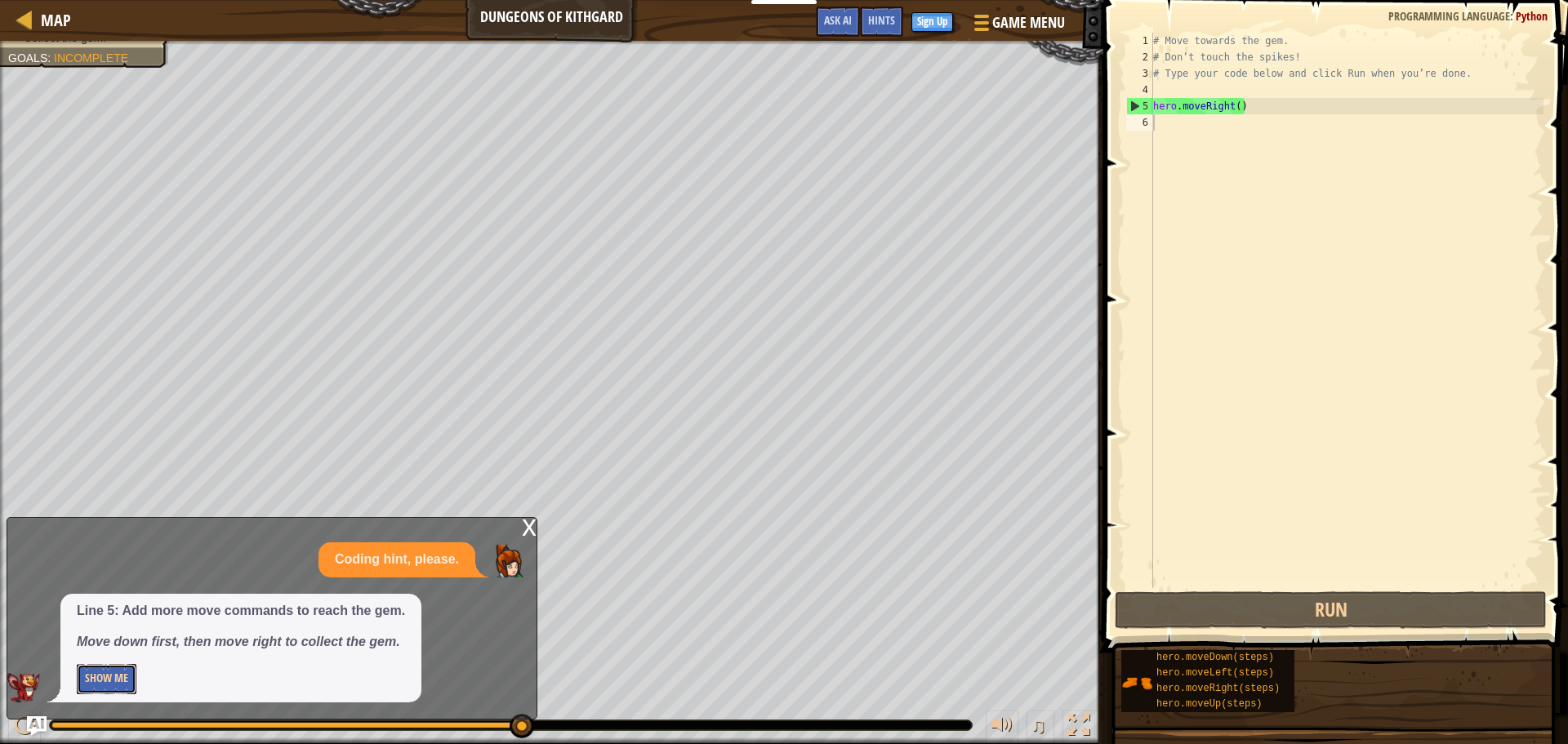
click at [116, 675] on button "Show Me" at bounding box center [106, 679] width 59 height 30
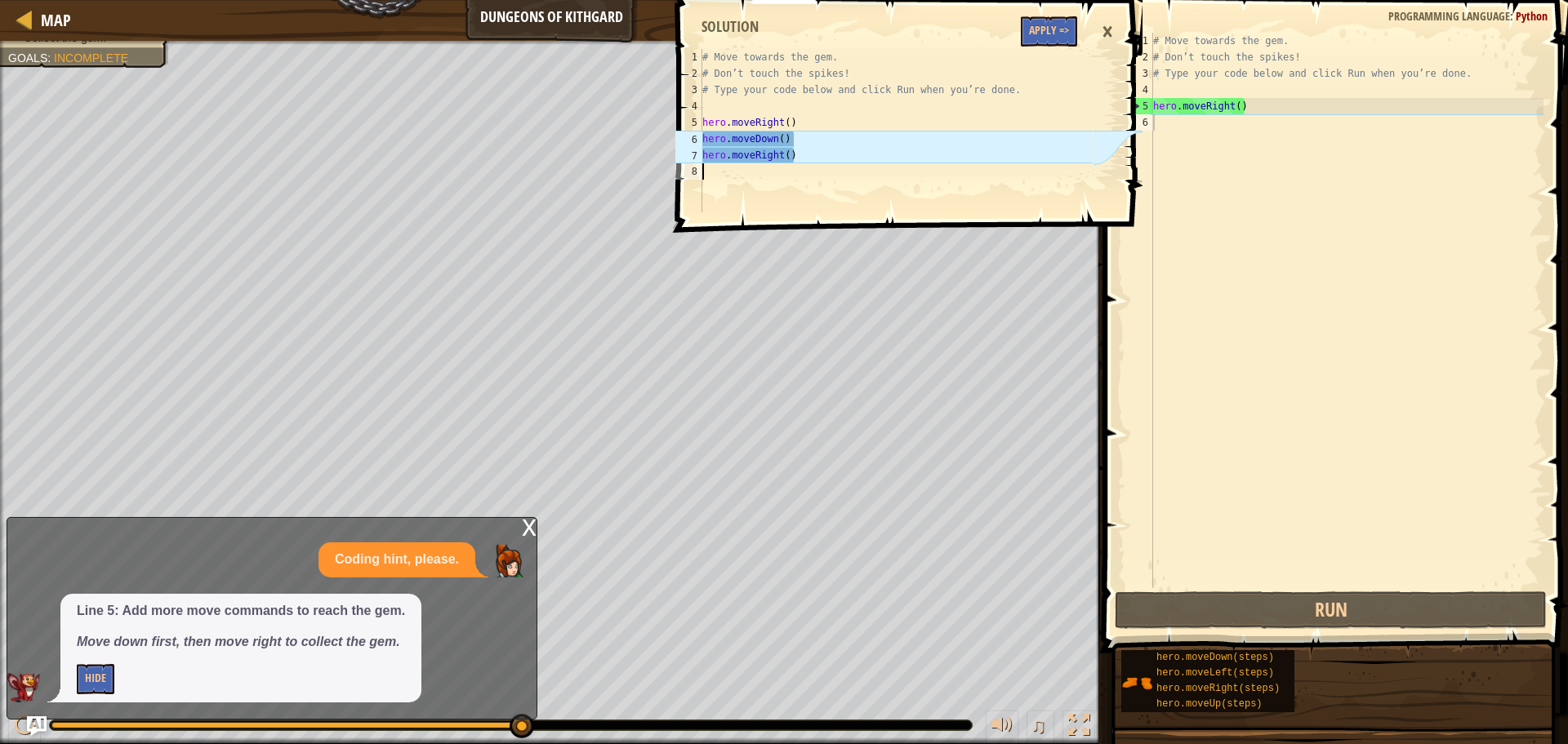
drag, startPoint x: 705, startPoint y: 163, endPoint x: 723, endPoint y: 168, distance: 18.7
click at [723, 168] on div "# Move towards the gem. # Don’t touch the spikes! # Type your code below and cl…" at bounding box center [896, 147] width 394 height 196
drag, startPoint x: 723, startPoint y: 168, endPoint x: 738, endPoint y: 169, distance: 15.0
click at [738, 169] on div "# Move towards the gem. # Don’t touch the spikes! # Type your code below and cl…" at bounding box center [896, 147] width 394 height 196
